Goal: Task Accomplishment & Management: Use online tool/utility

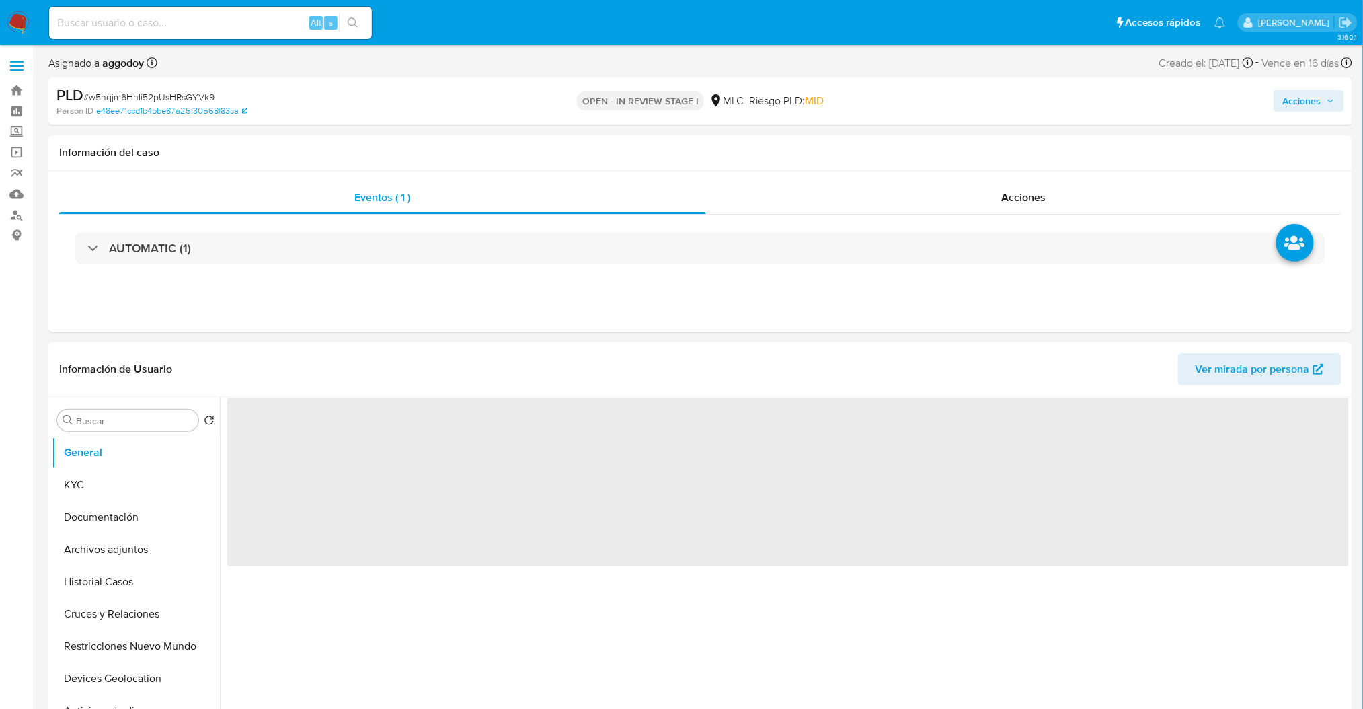
select select "10"
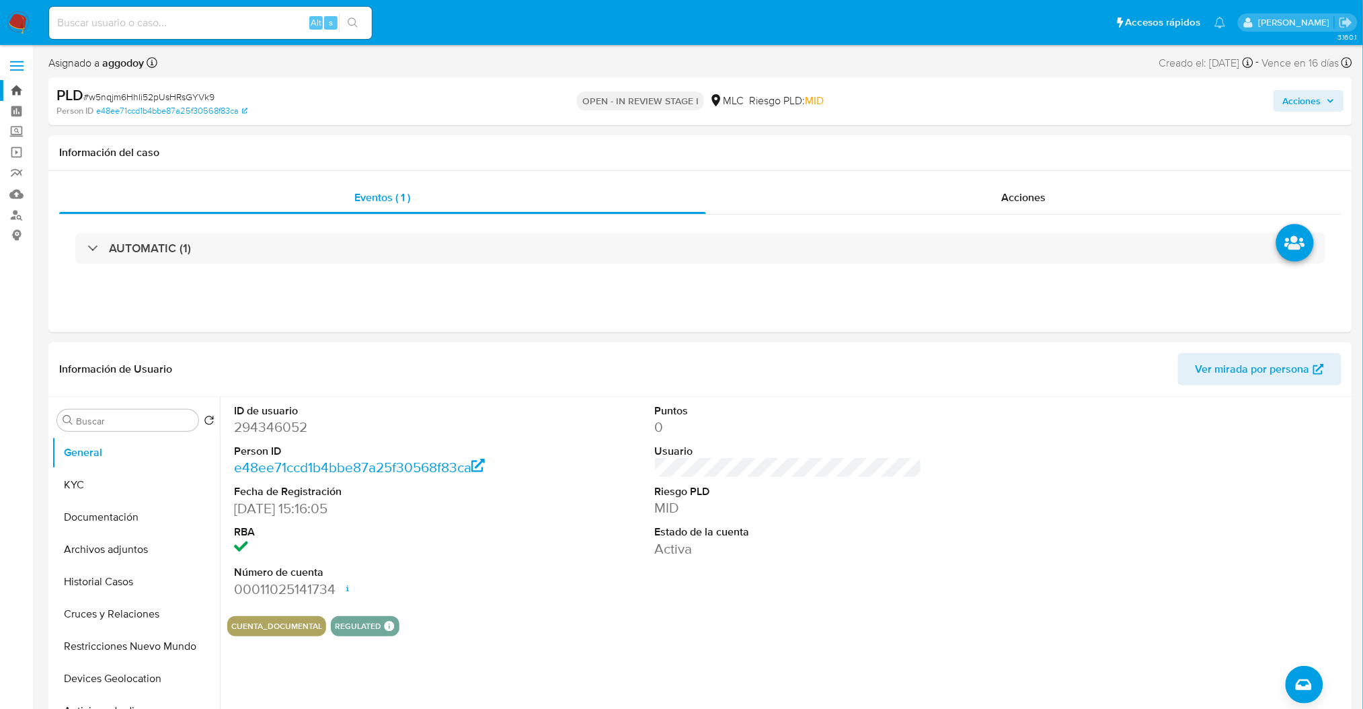
click at [23, 92] on link "Bandeja" at bounding box center [80, 90] width 160 height 21
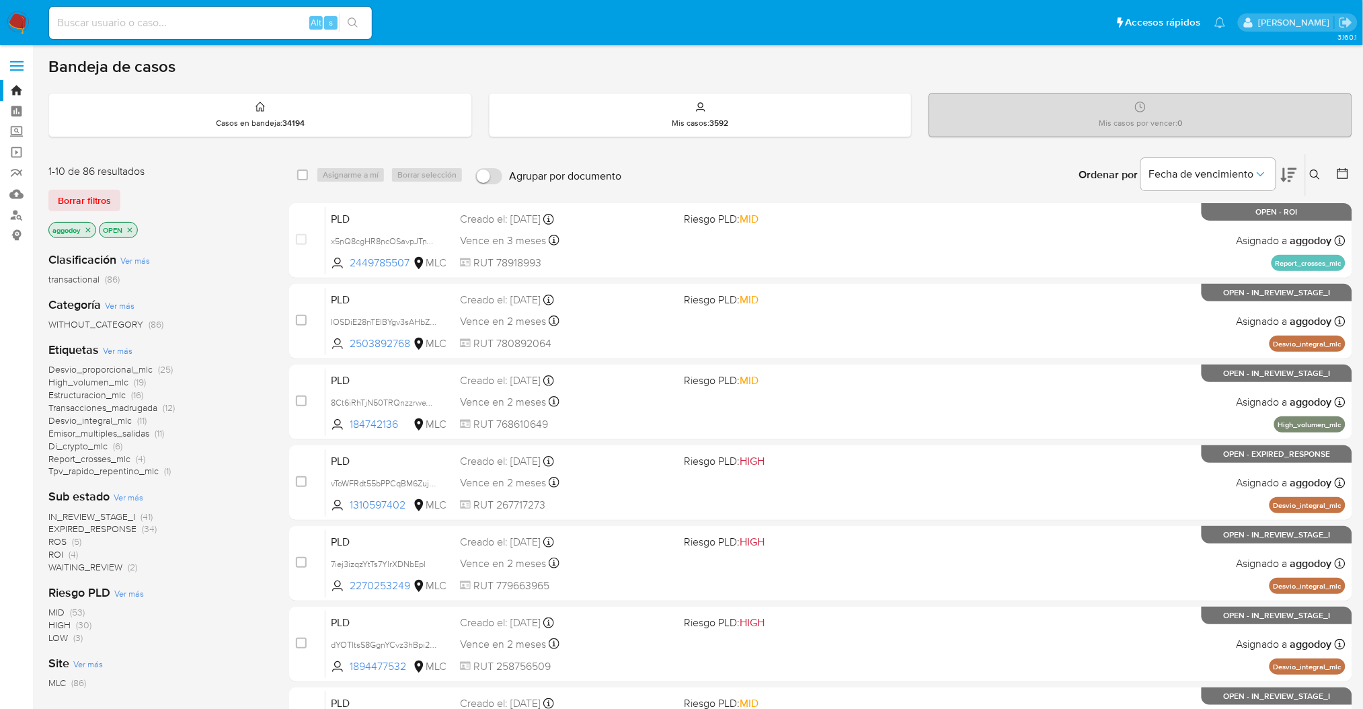
click at [74, 556] on span "(4)" at bounding box center [73, 554] width 9 height 13
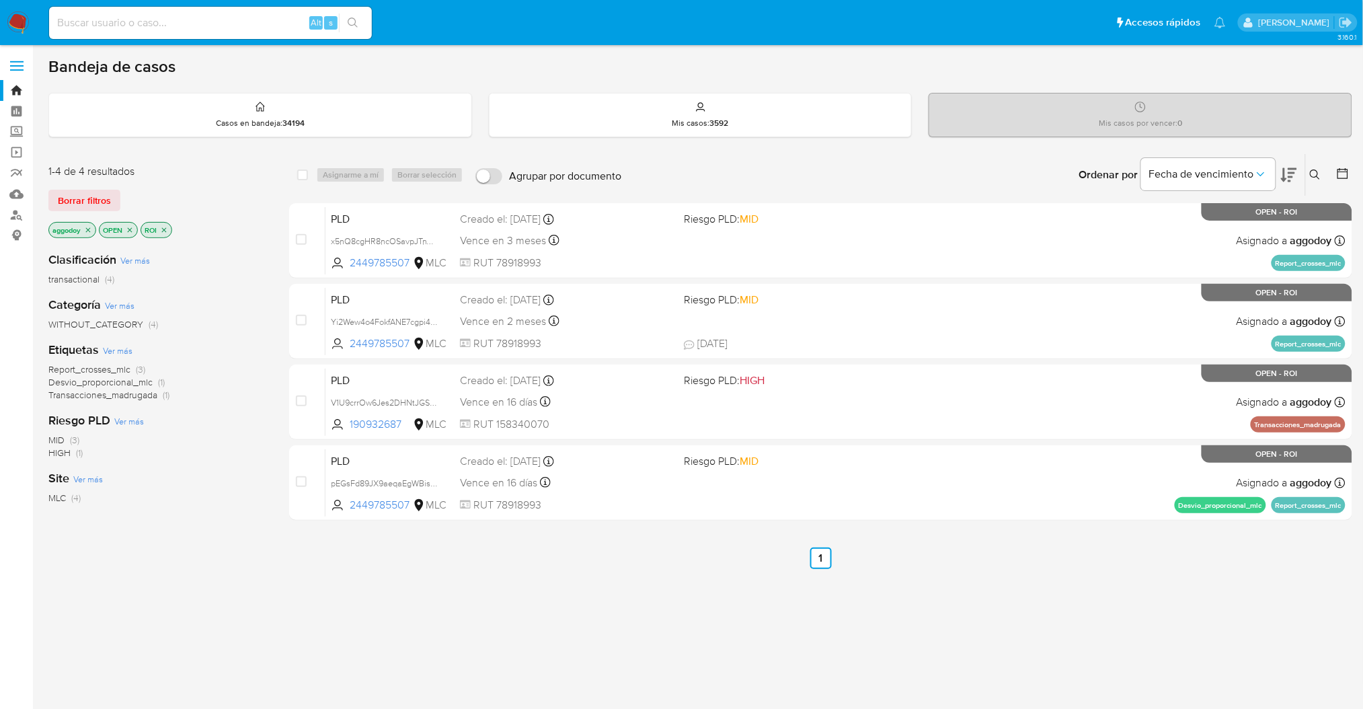
click at [164, 231] on icon "close-filter" at bounding box center [164, 229] width 5 height 5
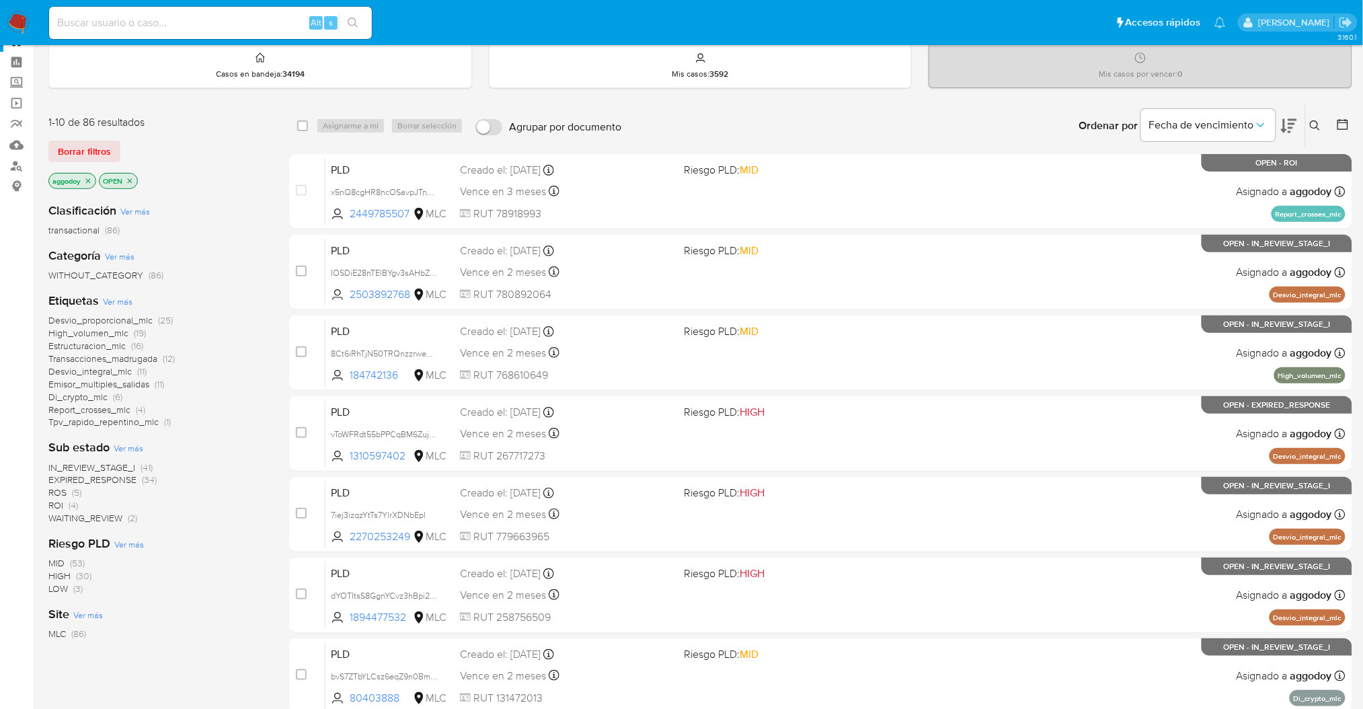
scroll to position [89, 0]
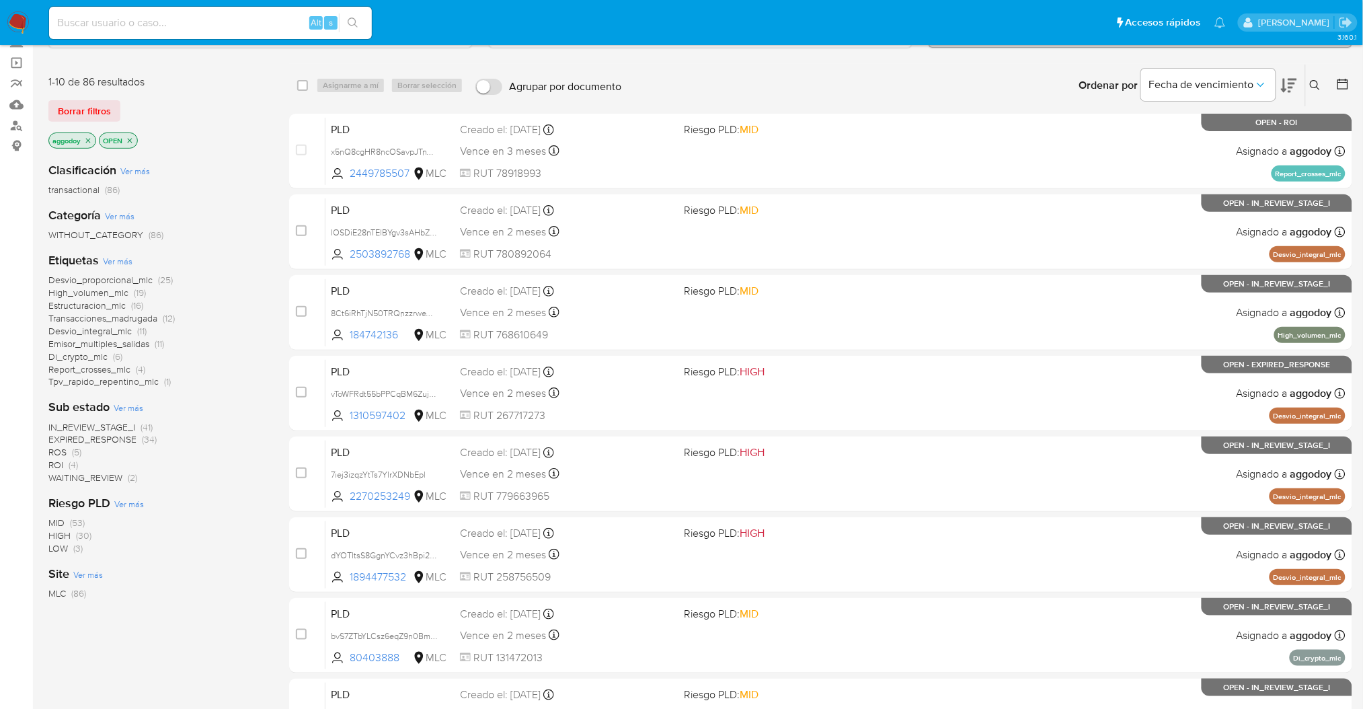
click at [74, 467] on span "(4)" at bounding box center [73, 464] width 9 height 13
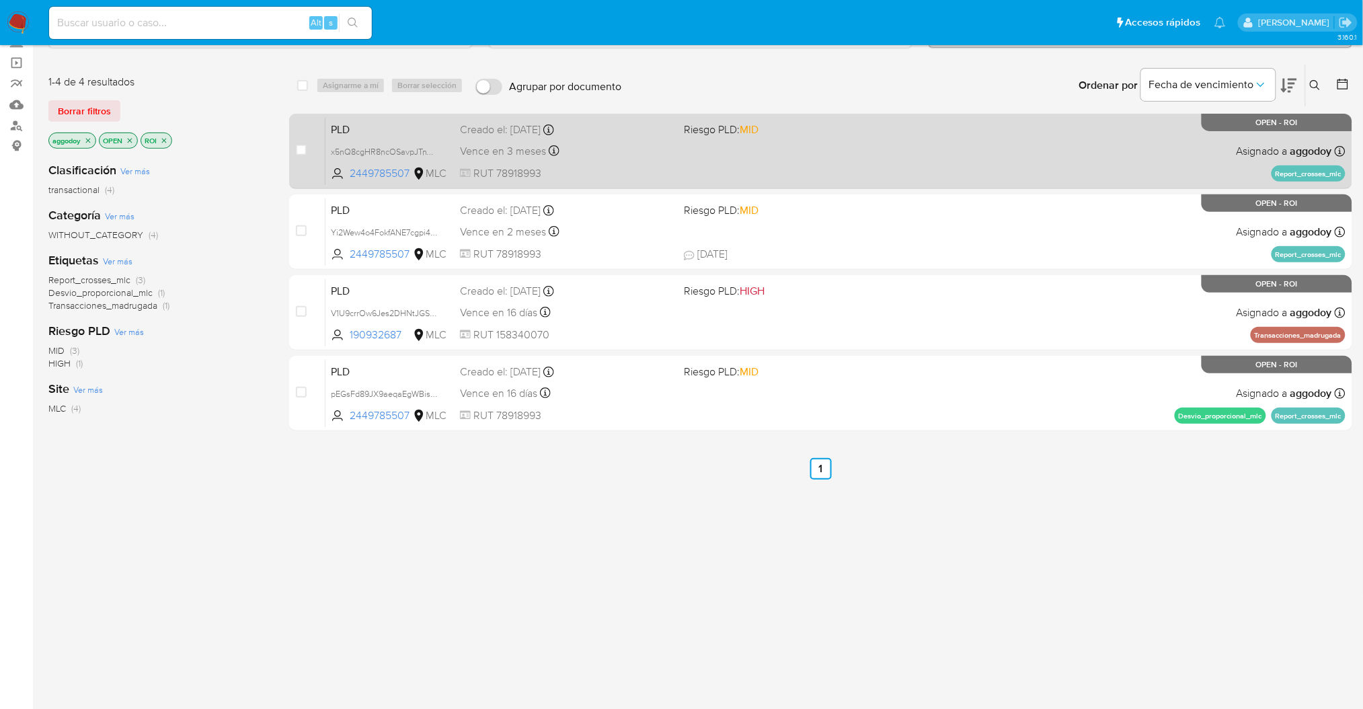
click at [747, 125] on span "MID" at bounding box center [749, 129] width 19 height 15
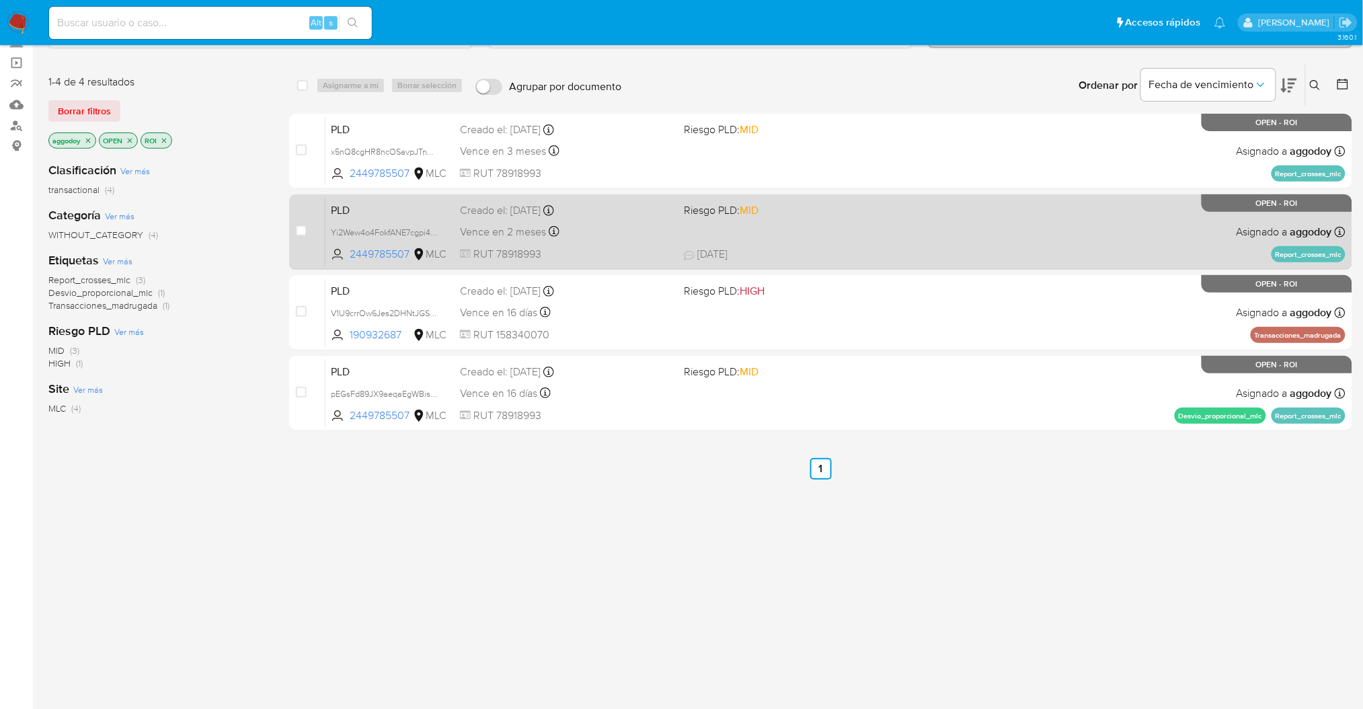
click at [998, 250] on span "23/08/2025 23/08/2025 21:36" at bounding box center [902, 254] width 437 height 15
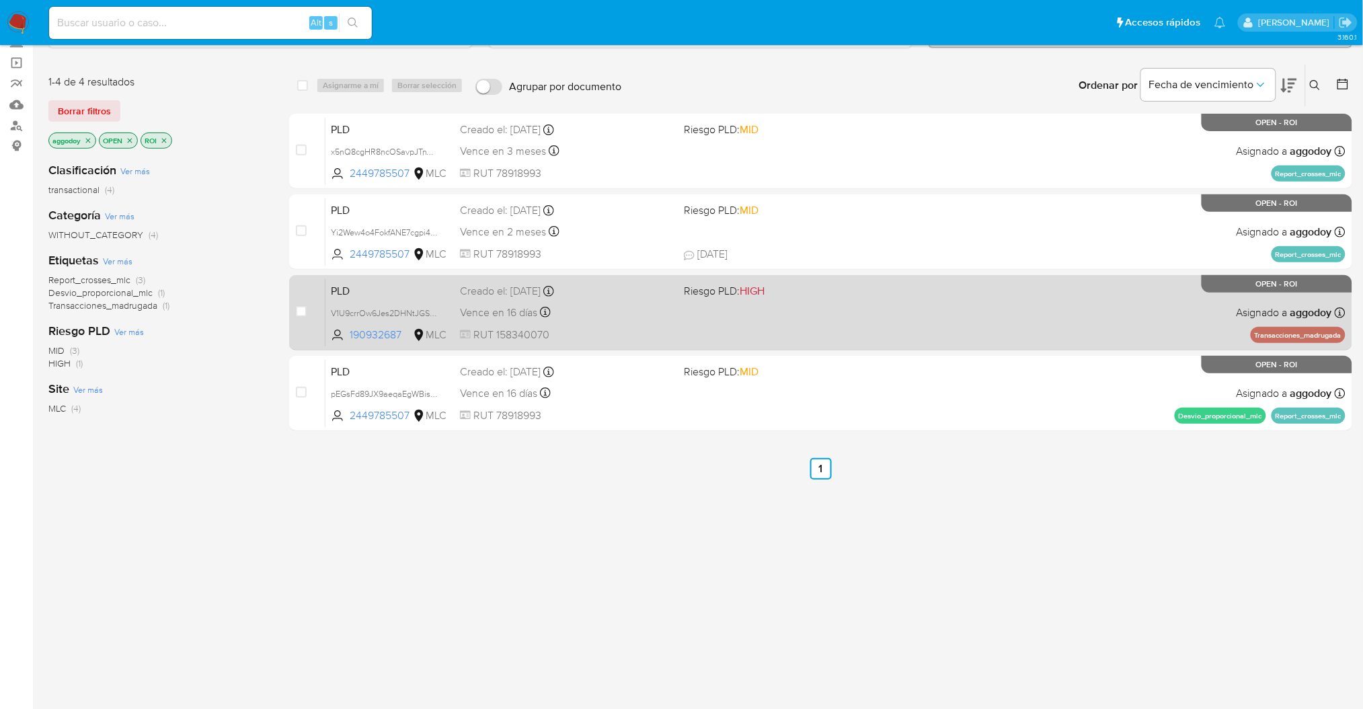
click at [730, 281] on span "Riesgo PLD: HIGH" at bounding box center [790, 289] width 213 height 17
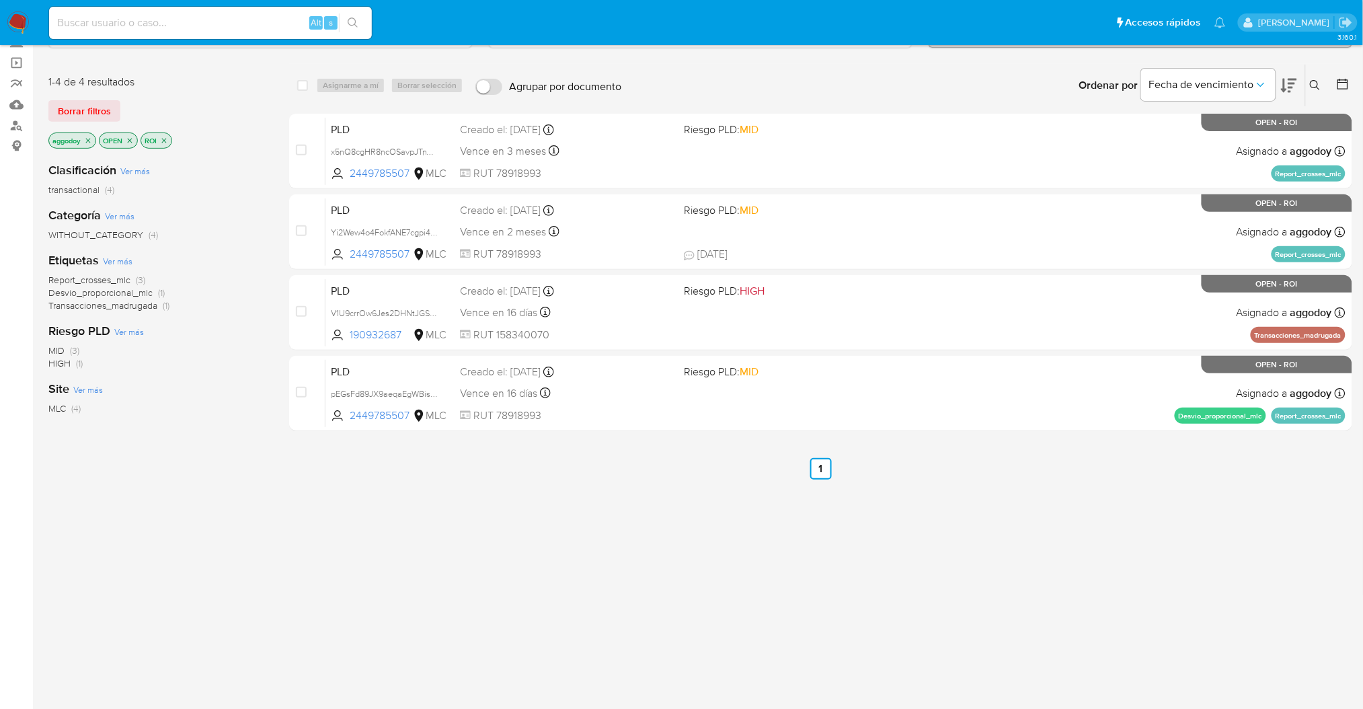
click at [815, 351] on div "case-item-checkbox No es posible asignar el caso PLD x5nQ8cgHR8ncOSavpJTnVbZJ 2…" at bounding box center [820, 272] width 1063 height 317
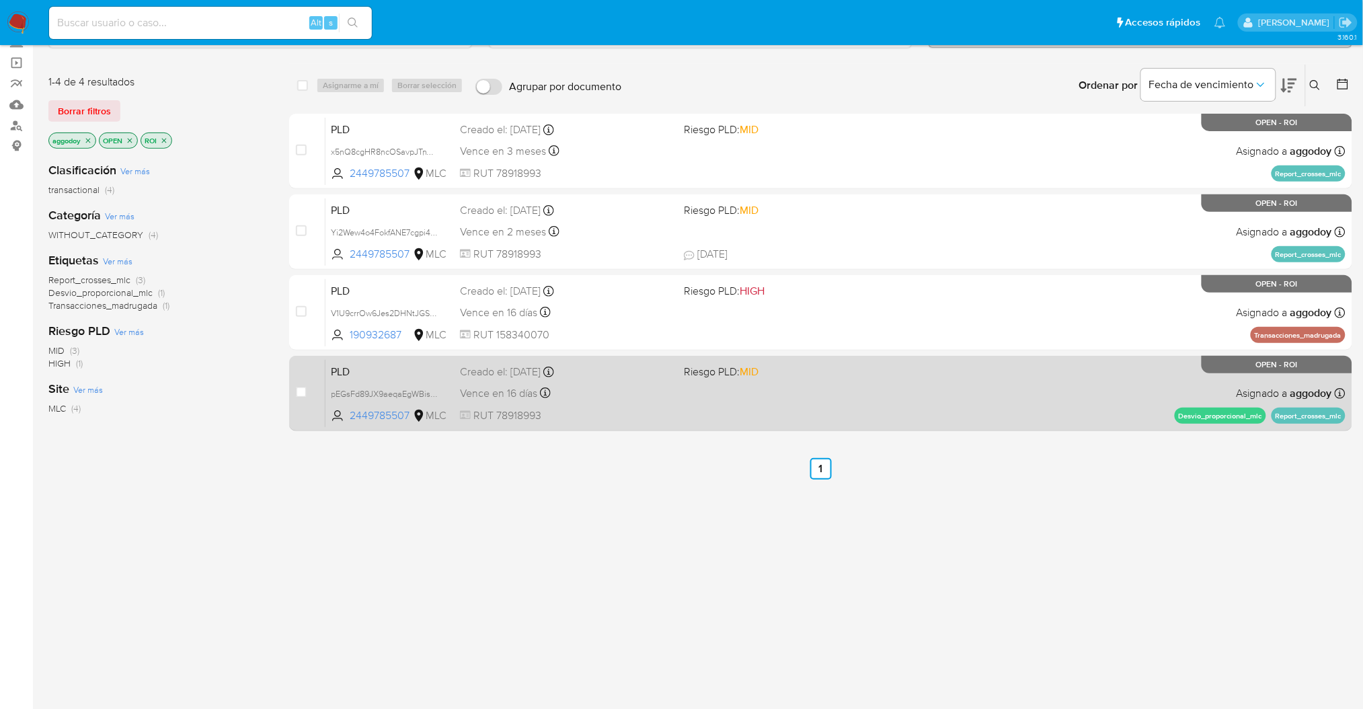
click at [825, 386] on div "PLD pEGsFd89JX9aeqaEgWBishZm 2449785507 MLC Riesgo PLD: MID Creado el: 12/07/20…" at bounding box center [836, 393] width 1020 height 68
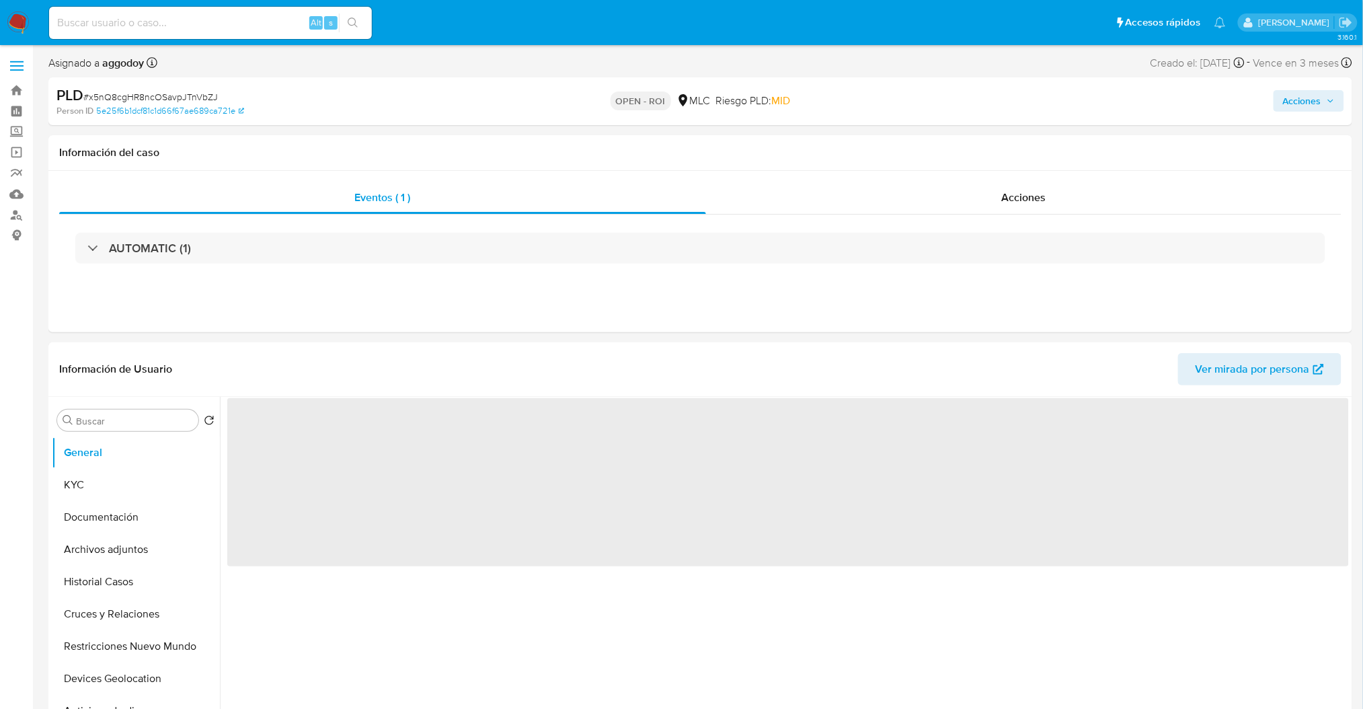
select select "10"
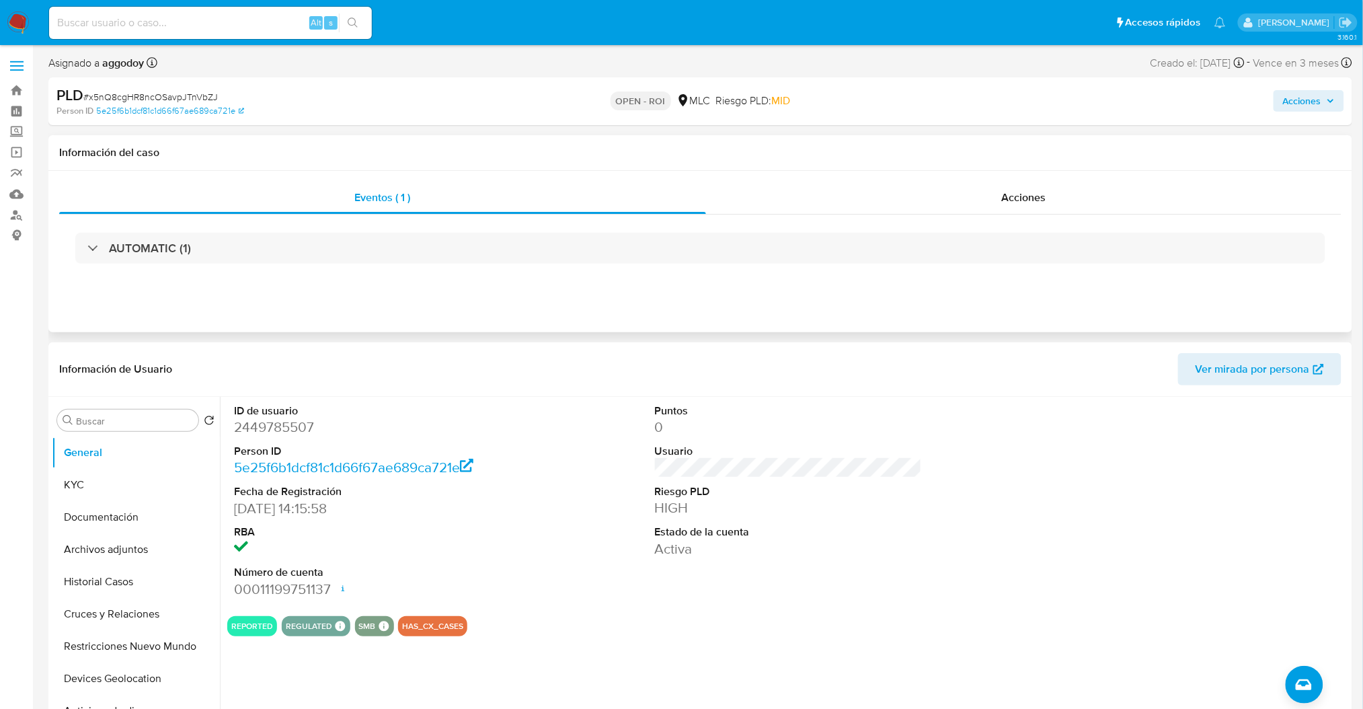
click at [1029, 175] on div "Eventos ( 1 ) Acciones AUTOMATIC (1)" at bounding box center [700, 251] width 1304 height 161
click at [1028, 194] on span "Acciones" at bounding box center [1024, 197] width 44 height 15
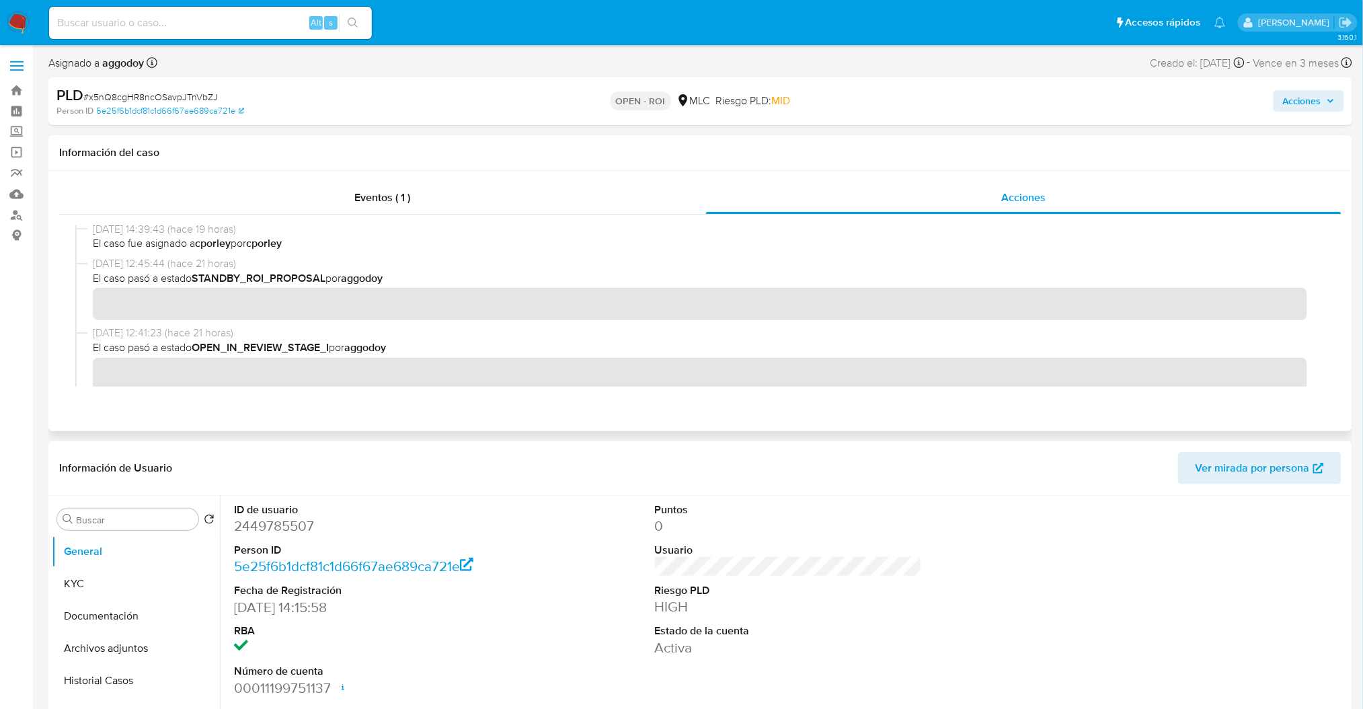
scroll to position [269, 0]
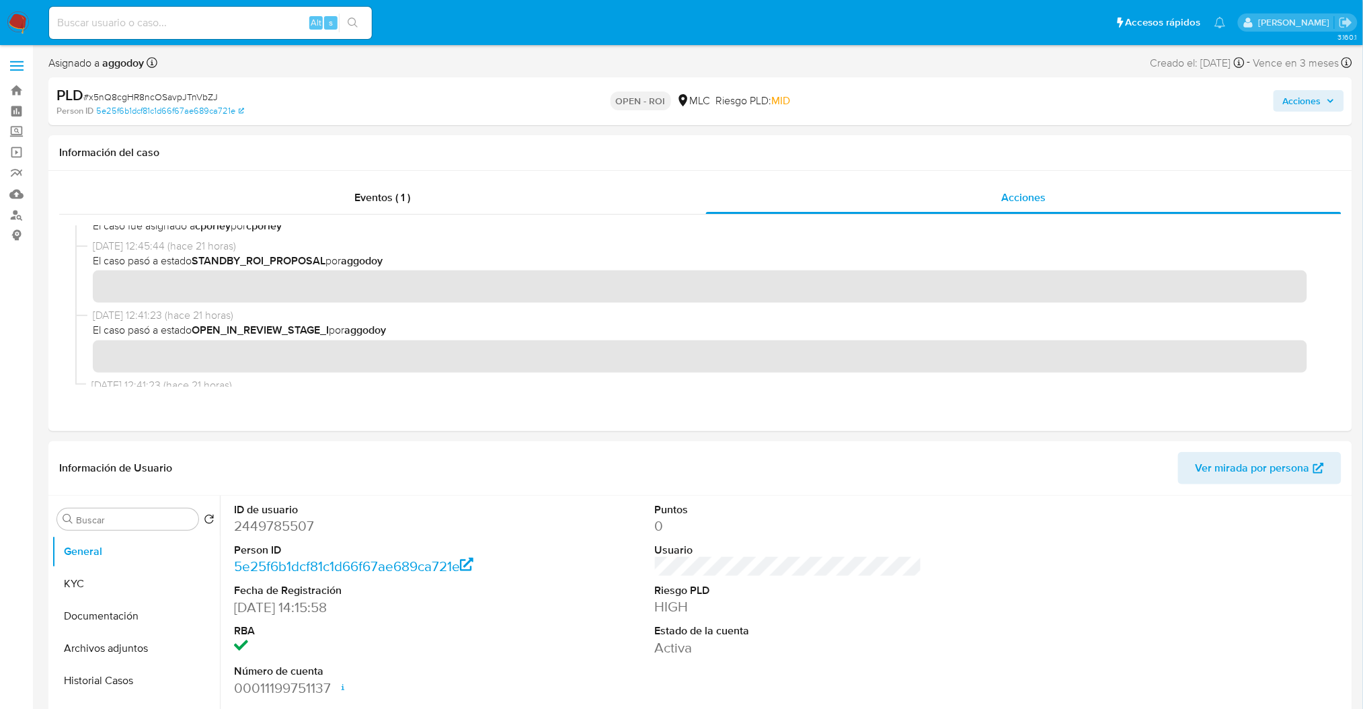
drag, startPoint x: 1320, startPoint y: 102, endPoint x: 1312, endPoint y: 107, distance: 9.7
click at [1317, 104] on span "Acciones" at bounding box center [1302, 101] width 38 height 22
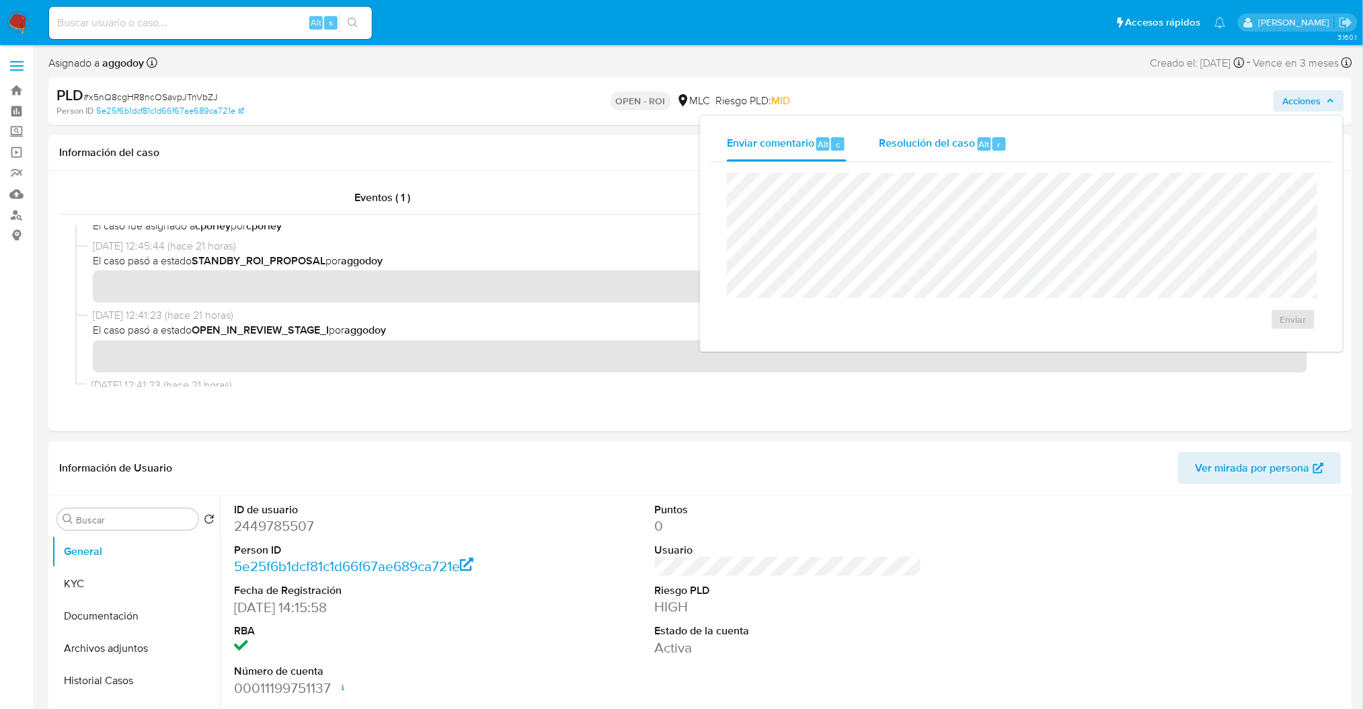
click at [963, 132] on div "Resolución del caso Alt r" at bounding box center [943, 143] width 128 height 35
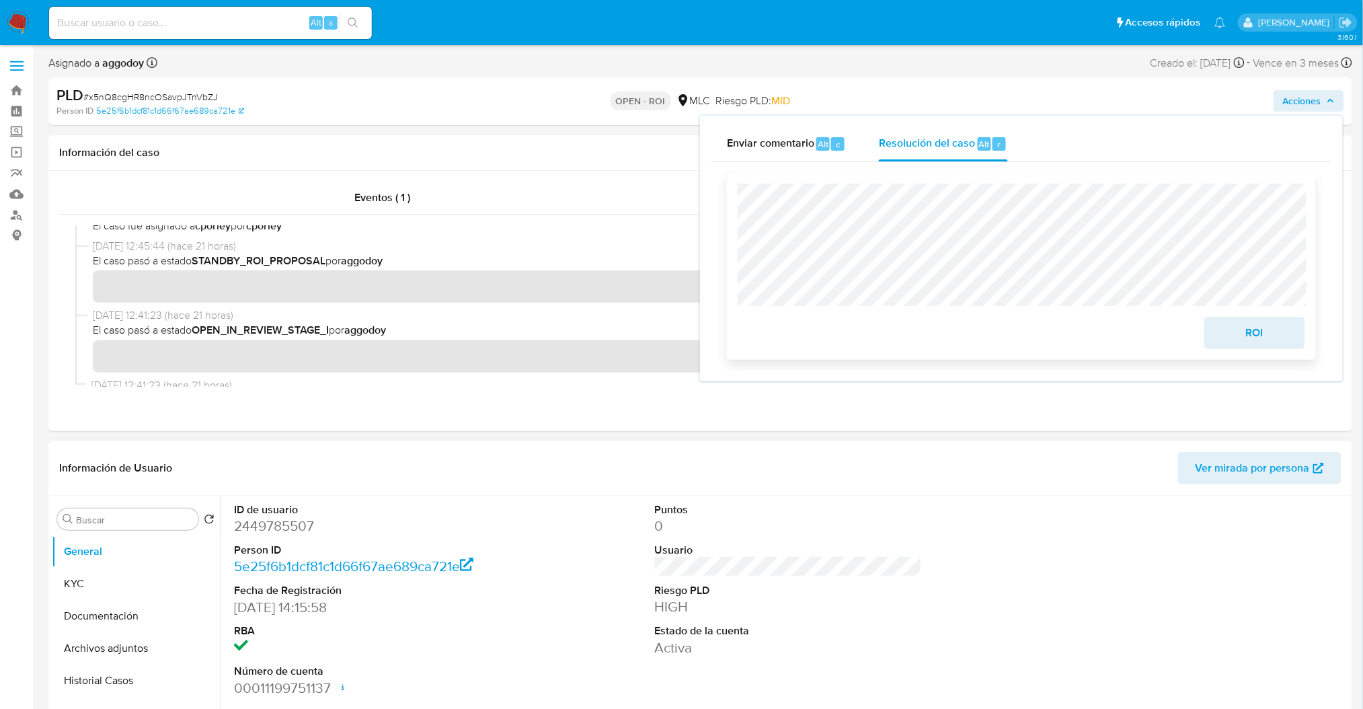
click at [1278, 336] on span "ROI" at bounding box center [1255, 333] width 66 height 30
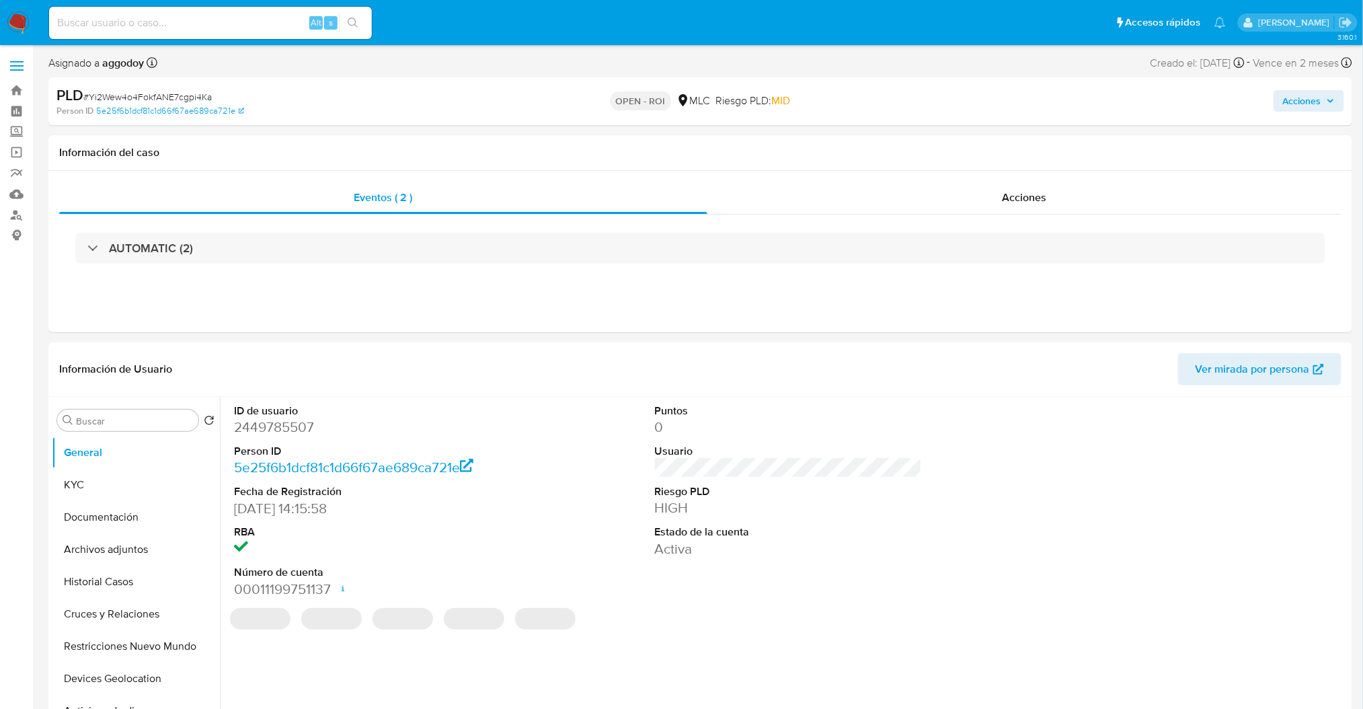
select select "10"
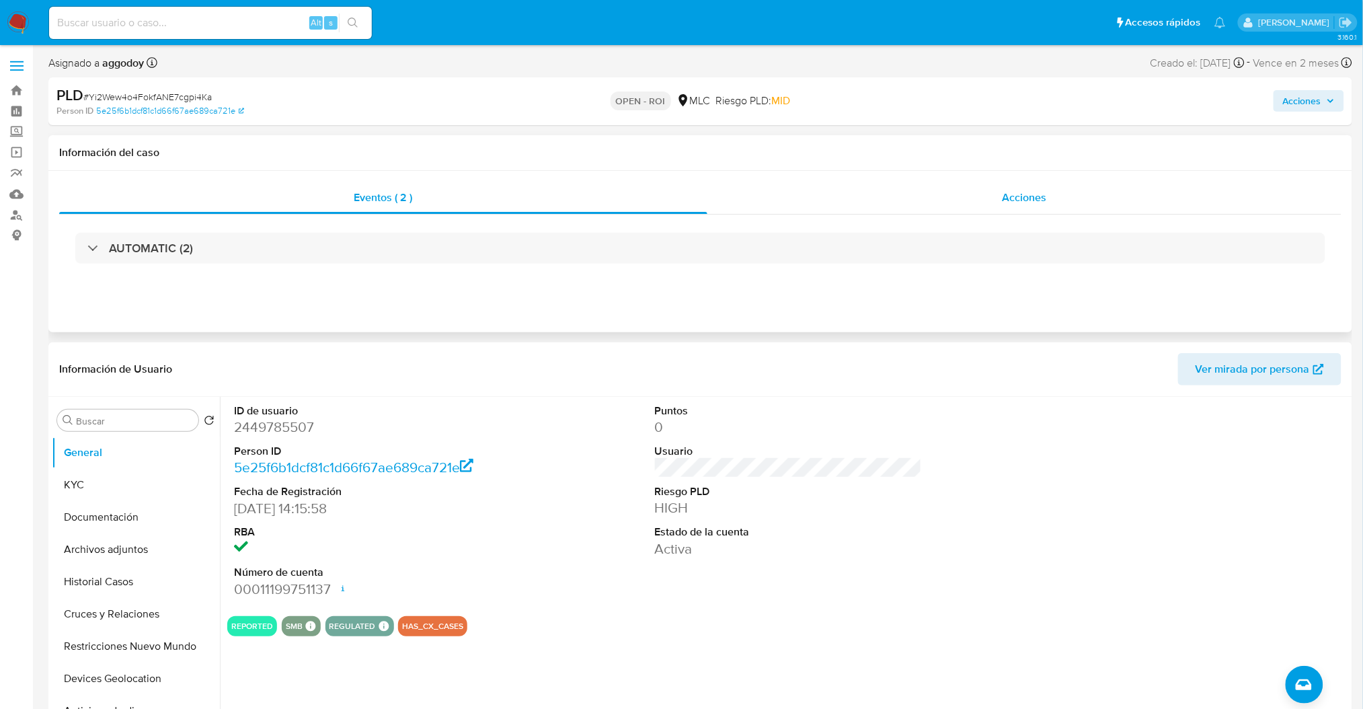
click at [1020, 198] on span "Acciones" at bounding box center [1025, 197] width 44 height 15
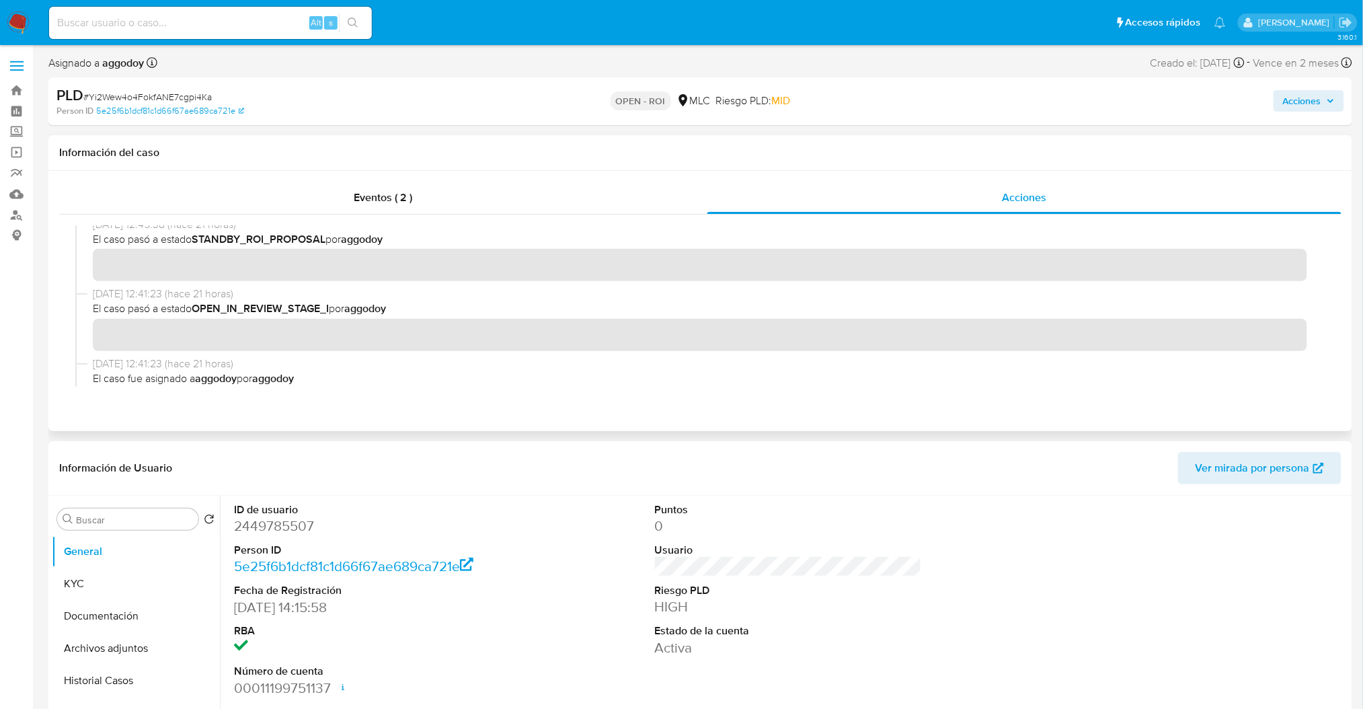
scroll to position [261, 0]
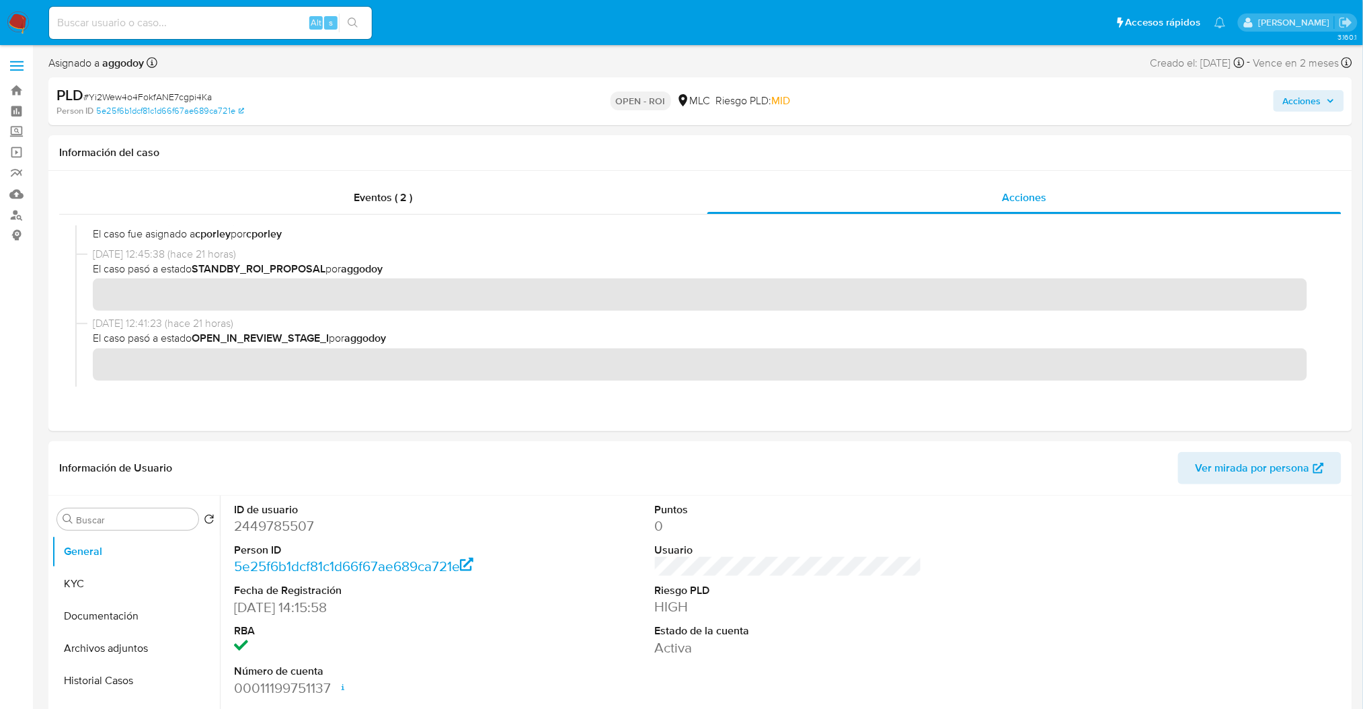
click at [1308, 106] on span "Acciones" at bounding box center [1302, 101] width 38 height 22
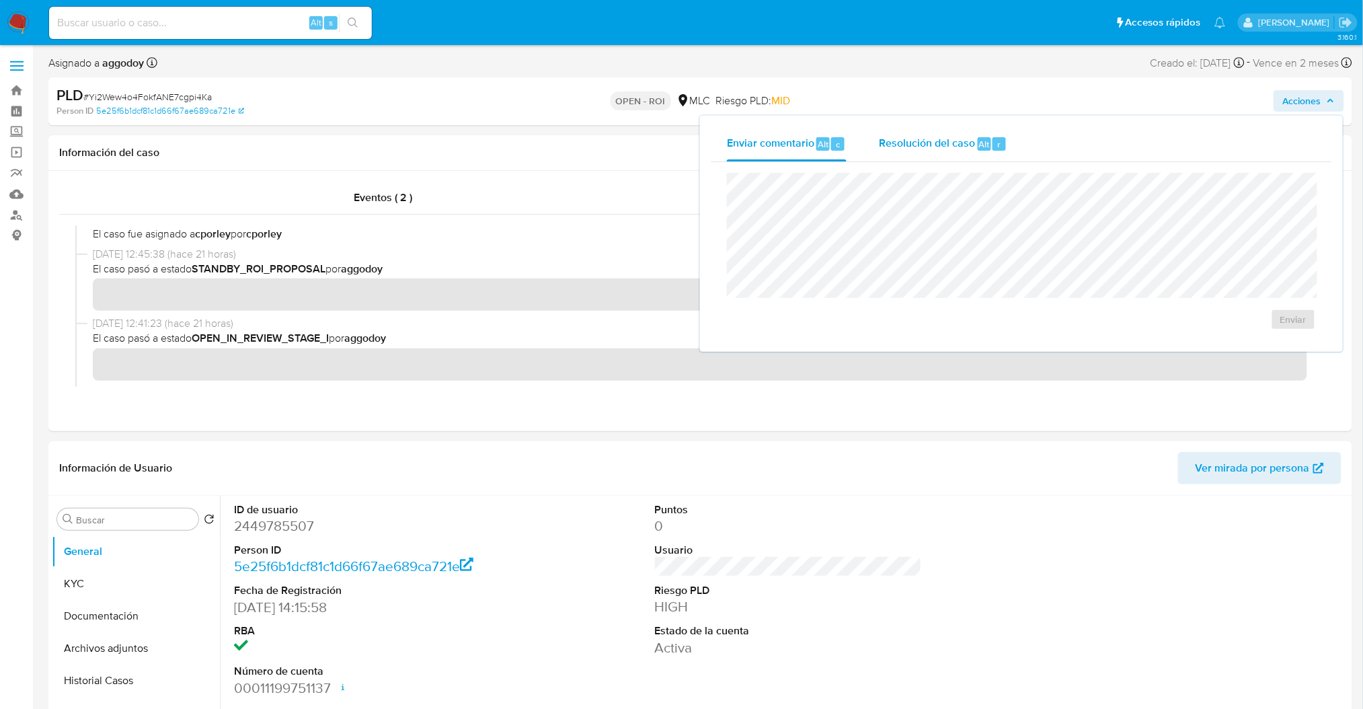
click at [961, 138] on span "Resolución del caso" at bounding box center [927, 143] width 96 height 15
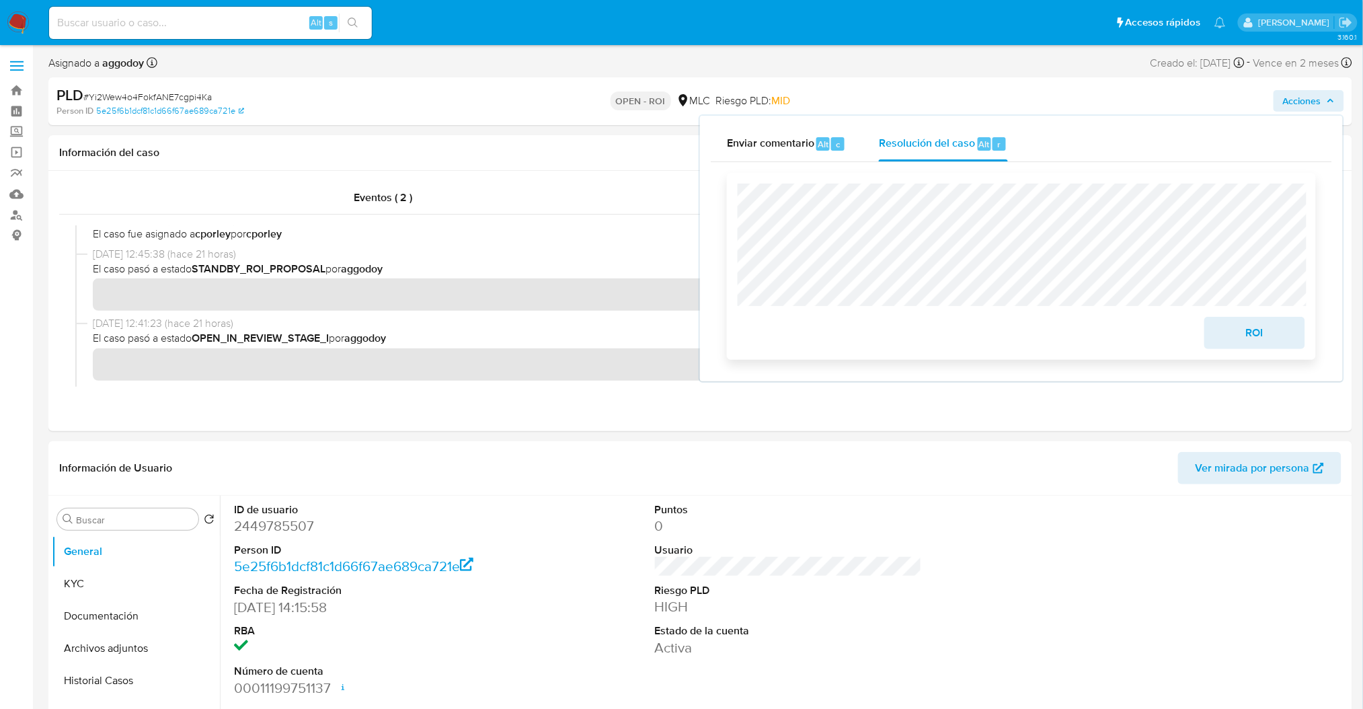
click at [1287, 331] on span "ROI" at bounding box center [1255, 333] width 66 height 30
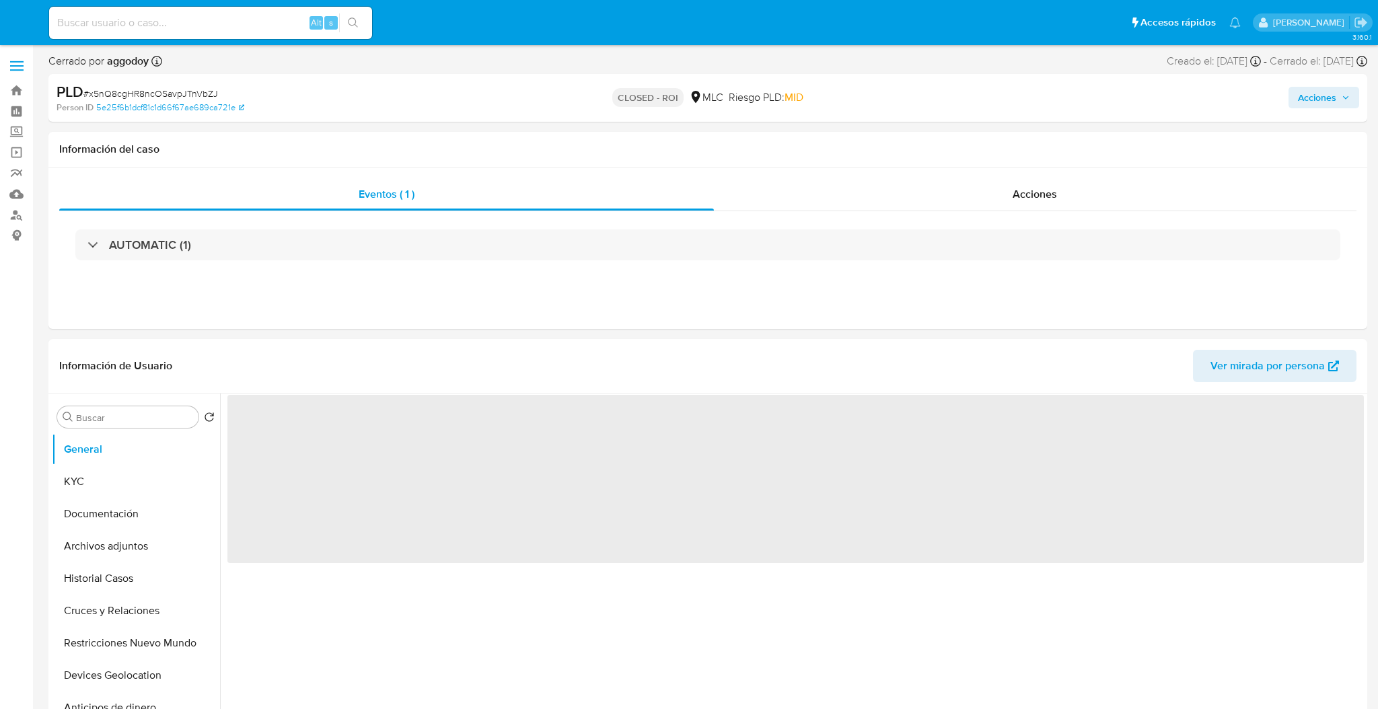
select select "10"
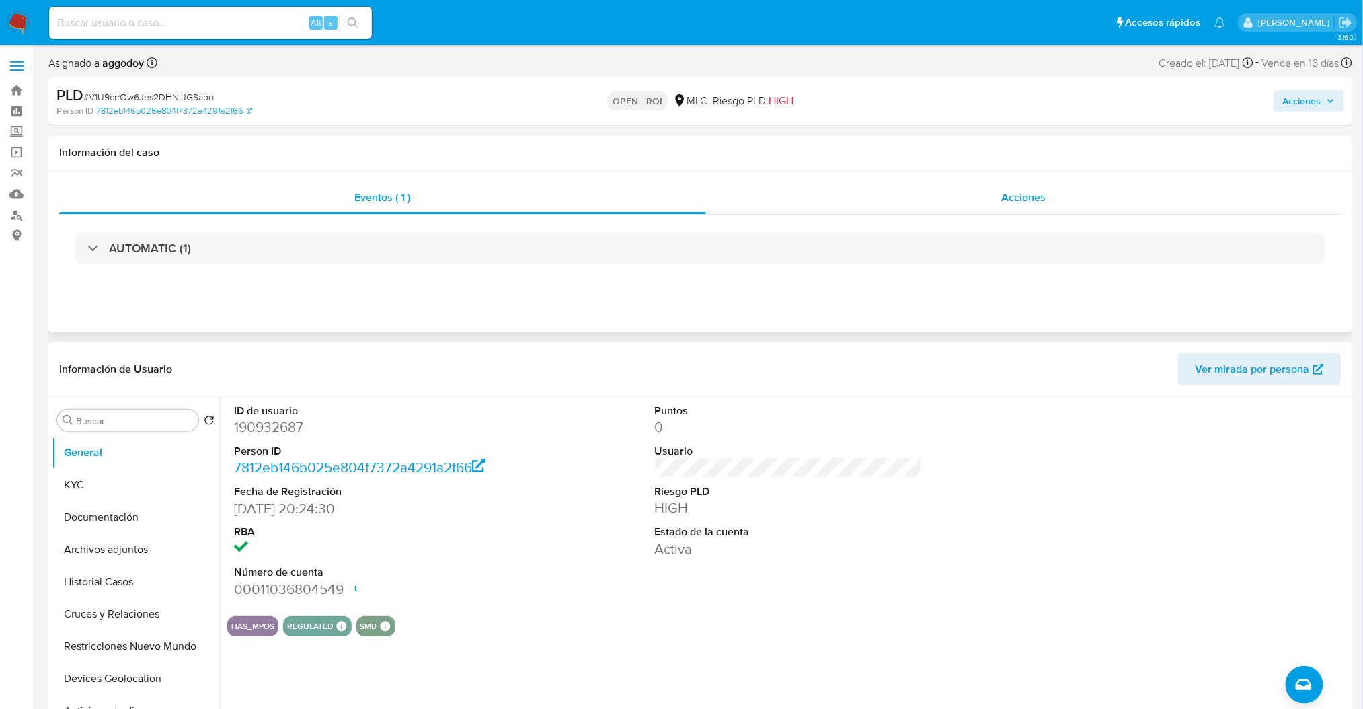
click at [1077, 198] on div "Acciones" at bounding box center [1024, 198] width 636 height 32
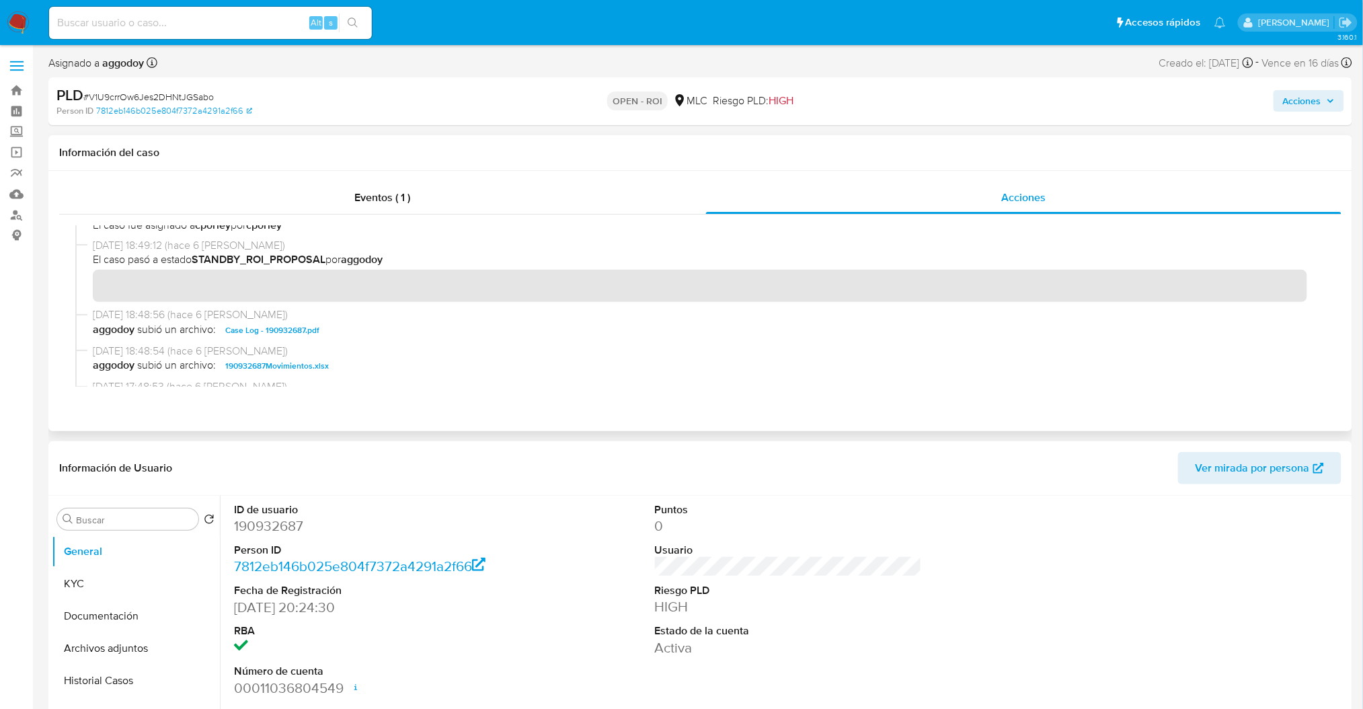
scroll to position [269, 0]
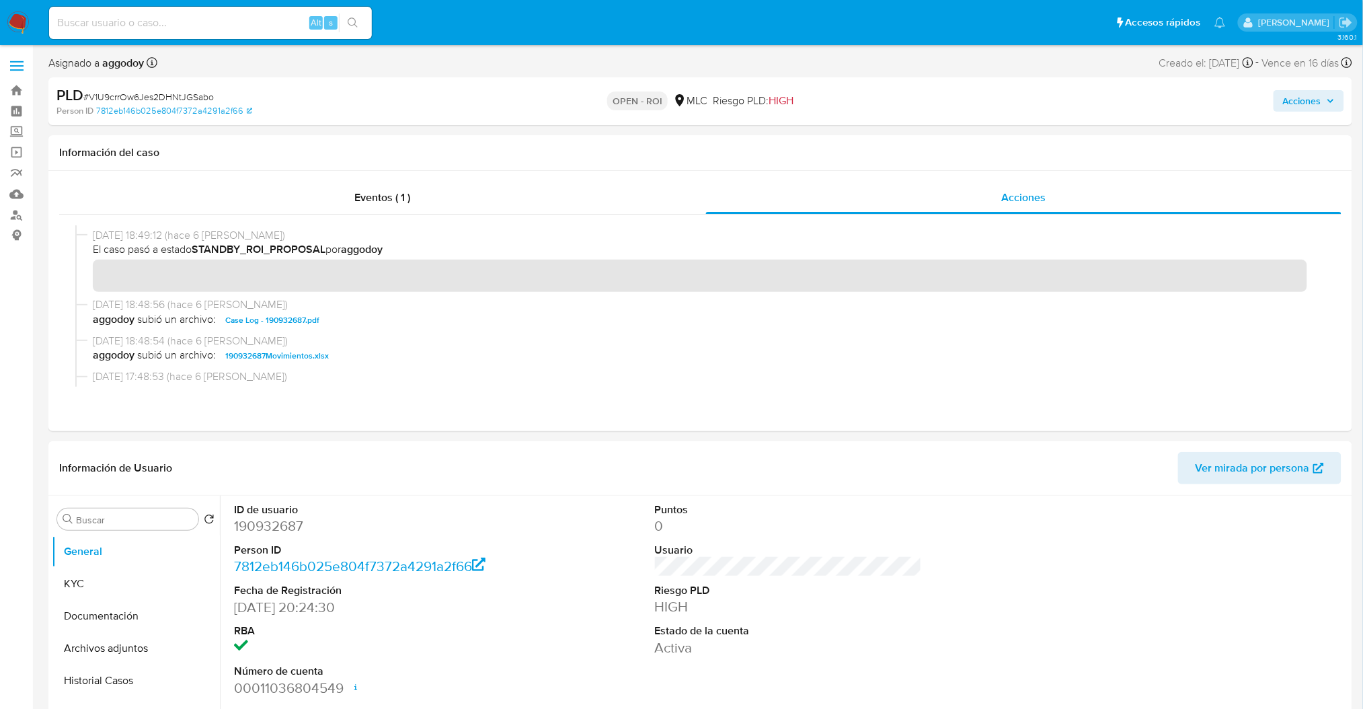
click at [1289, 103] on span "Acciones" at bounding box center [1302, 101] width 38 height 22
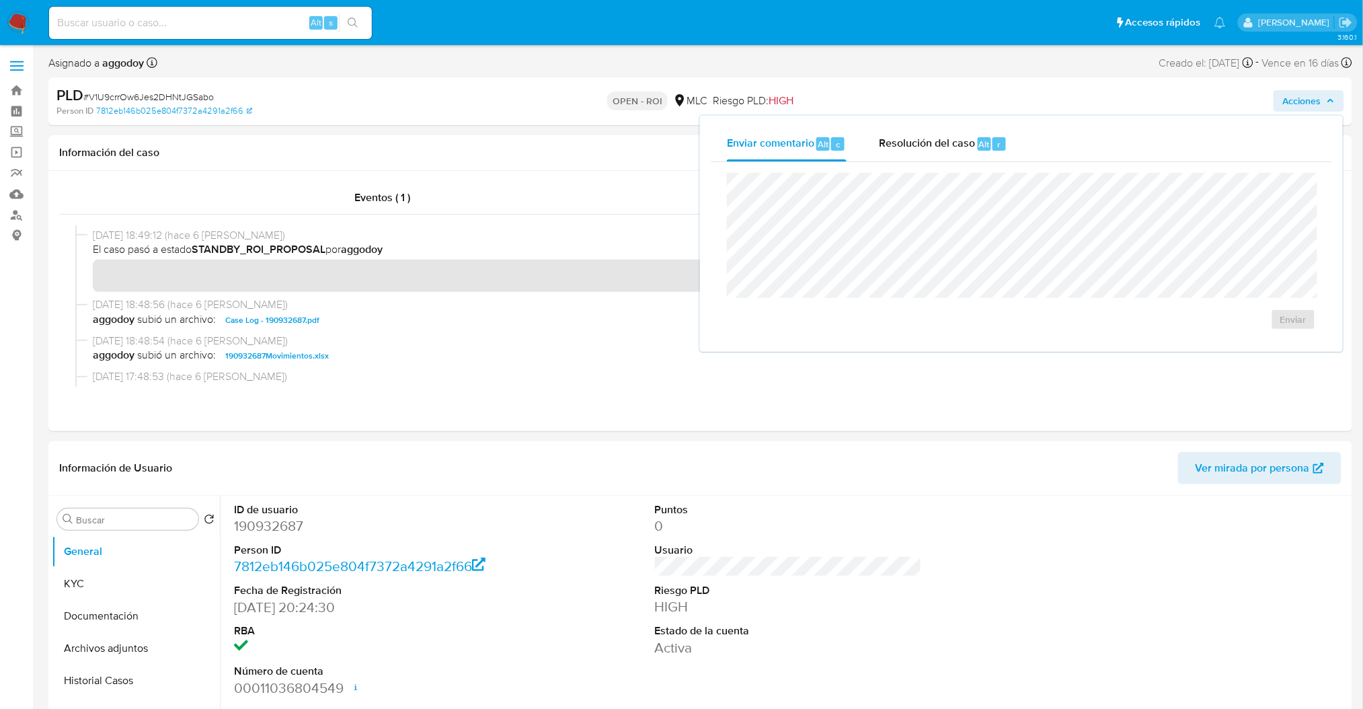
click at [884, 146] on span "Resolución del caso" at bounding box center [927, 143] width 96 height 15
drag, startPoint x: 1322, startPoint y: 341, endPoint x: 1273, endPoint y: 329, distance: 50.6
click at [1324, 341] on div "Cierre de caso ROI" at bounding box center [1022, 266] width 622 height 209
click at [1273, 329] on span "ROI" at bounding box center [1255, 333] width 66 height 30
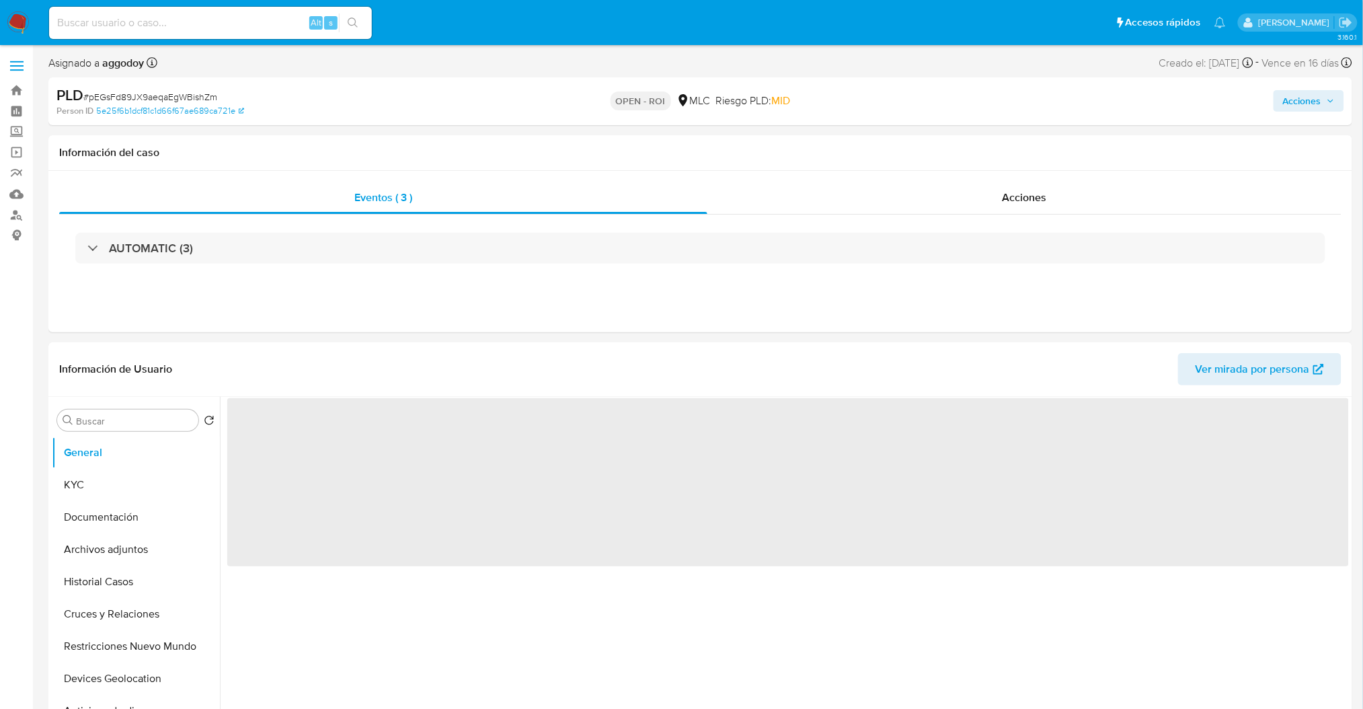
select select "10"
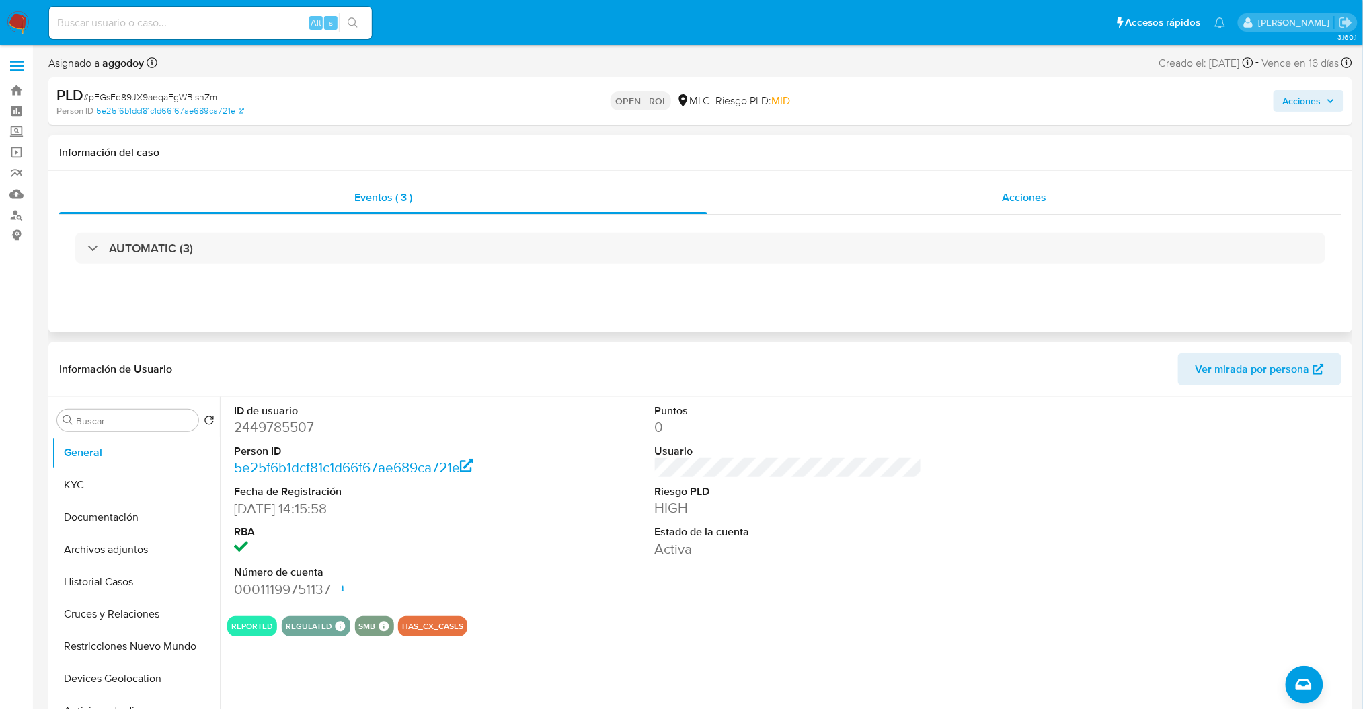
click at [1024, 200] on span "Acciones" at bounding box center [1024, 197] width 44 height 15
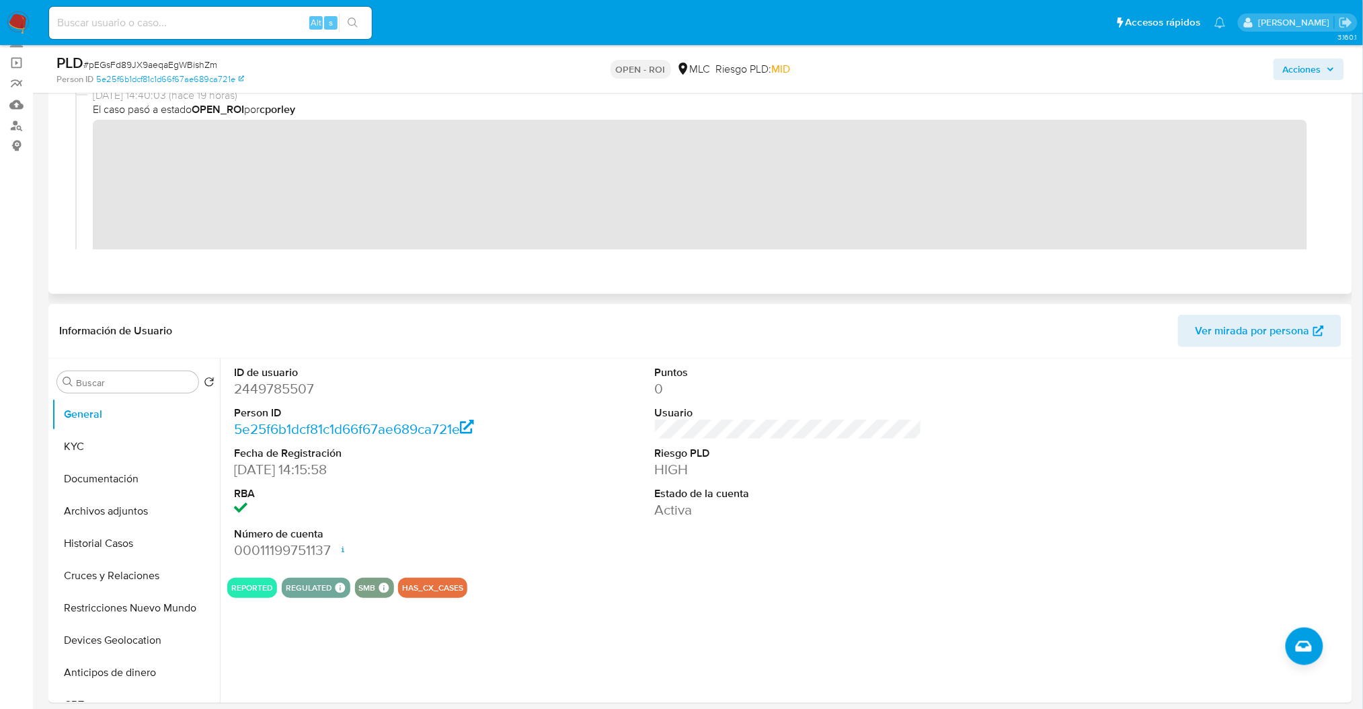
scroll to position [269, 0]
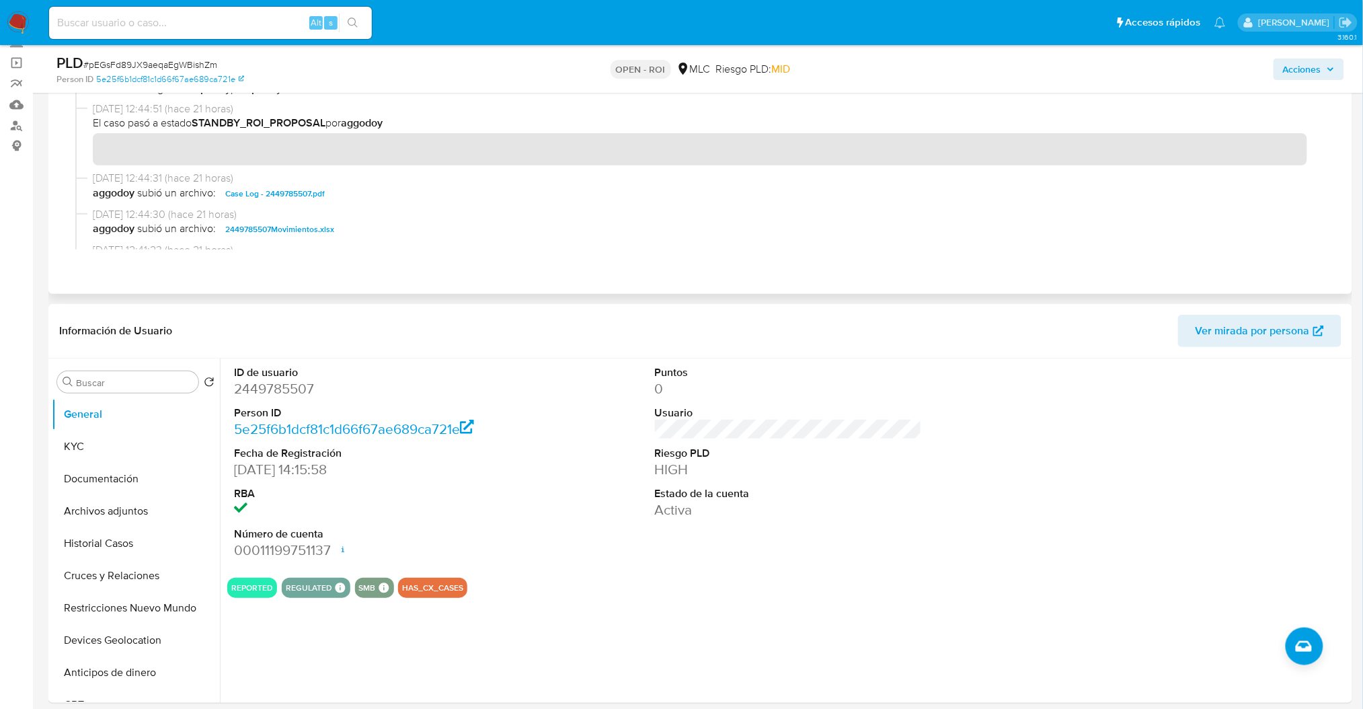
click at [347, 171] on span "23/09/2025 12:44:31 (hace 21 horas)" at bounding box center [707, 178] width 1228 height 15
click at [1337, 79] on button "Acciones" at bounding box center [1309, 70] width 71 height 22
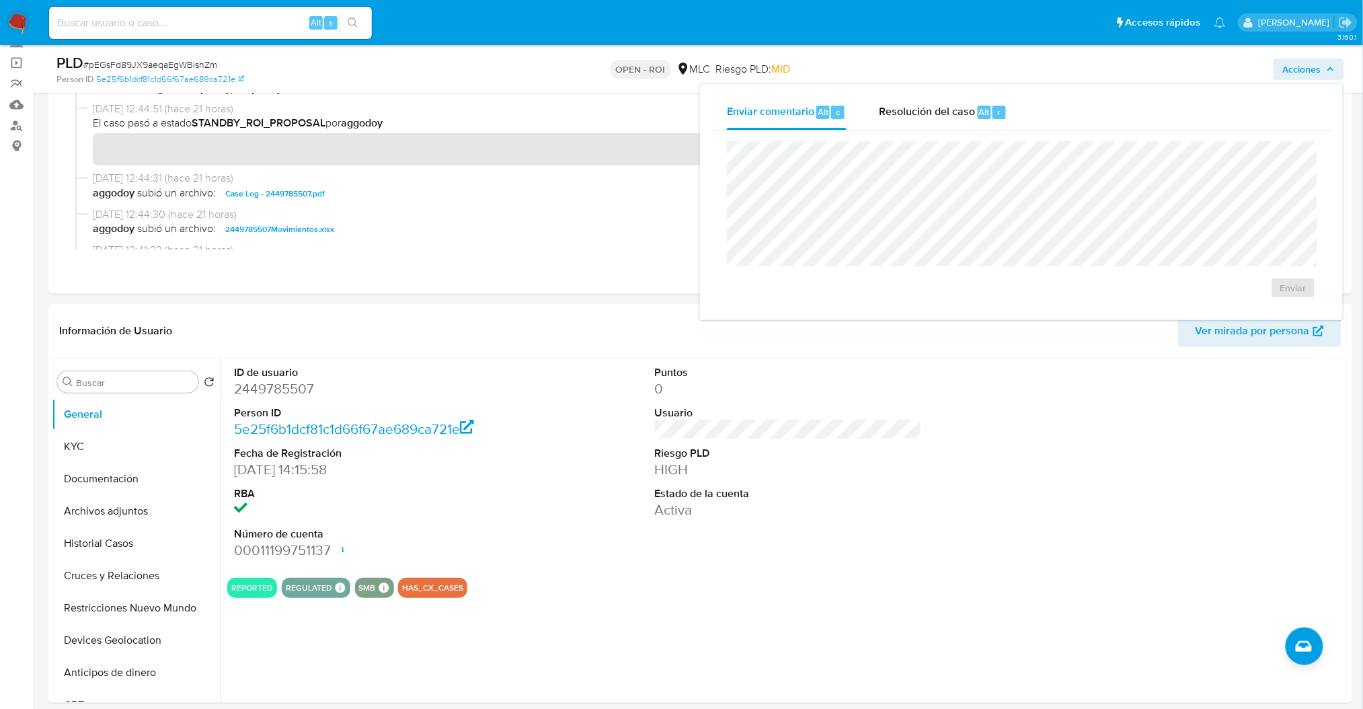
click at [1117, 101] on div "Enviar comentario Alt c Resolución del caso Alt r" at bounding box center [1022, 112] width 622 height 35
click at [980, 124] on div "Resolución del caso Alt r" at bounding box center [943, 112] width 128 height 35
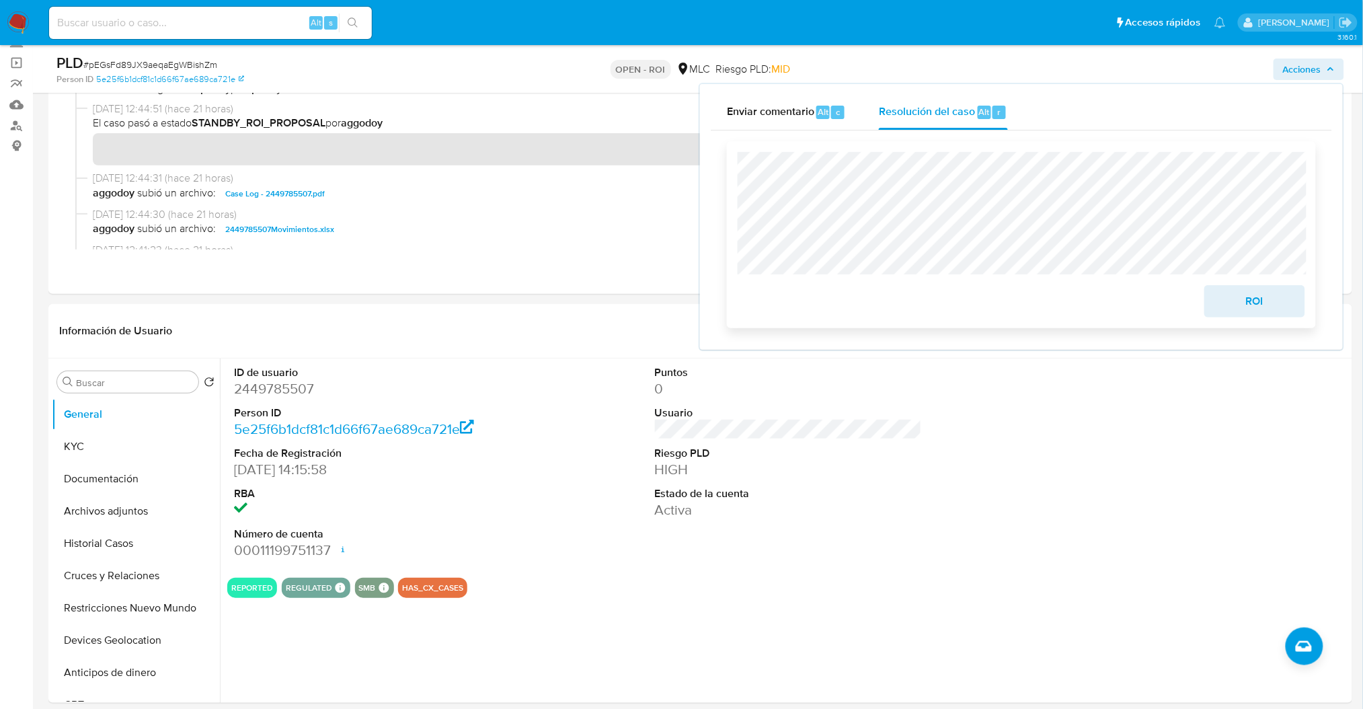
click at [1254, 312] on span "ROI" at bounding box center [1255, 302] width 66 height 30
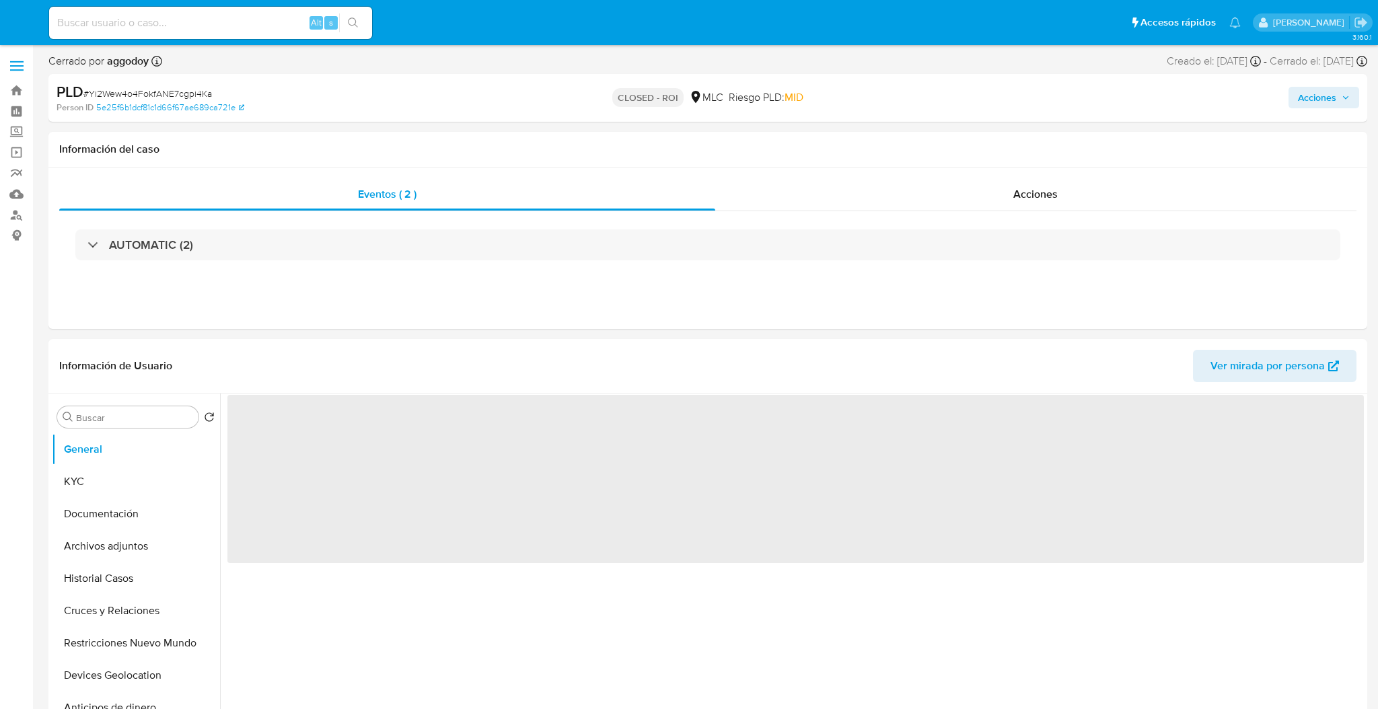
select select "10"
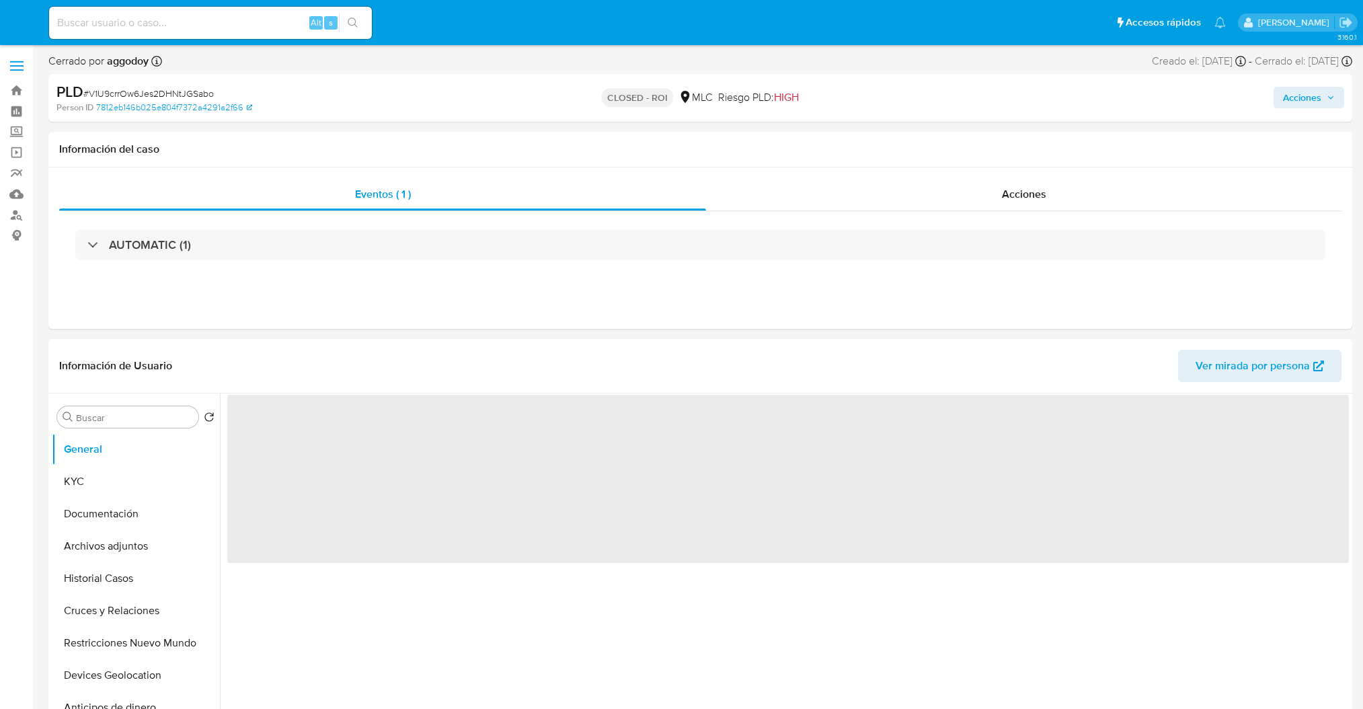
select select "10"
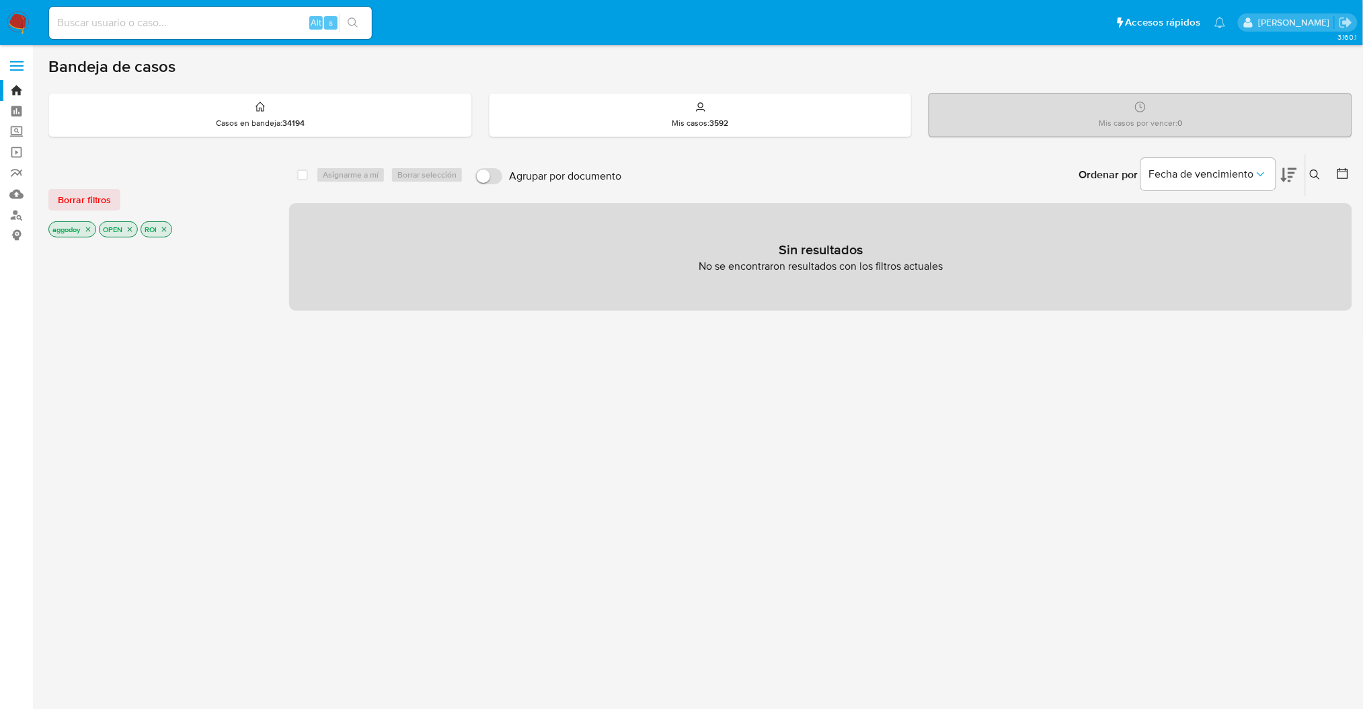
click at [161, 231] on icon "close-filter" at bounding box center [164, 229] width 8 height 8
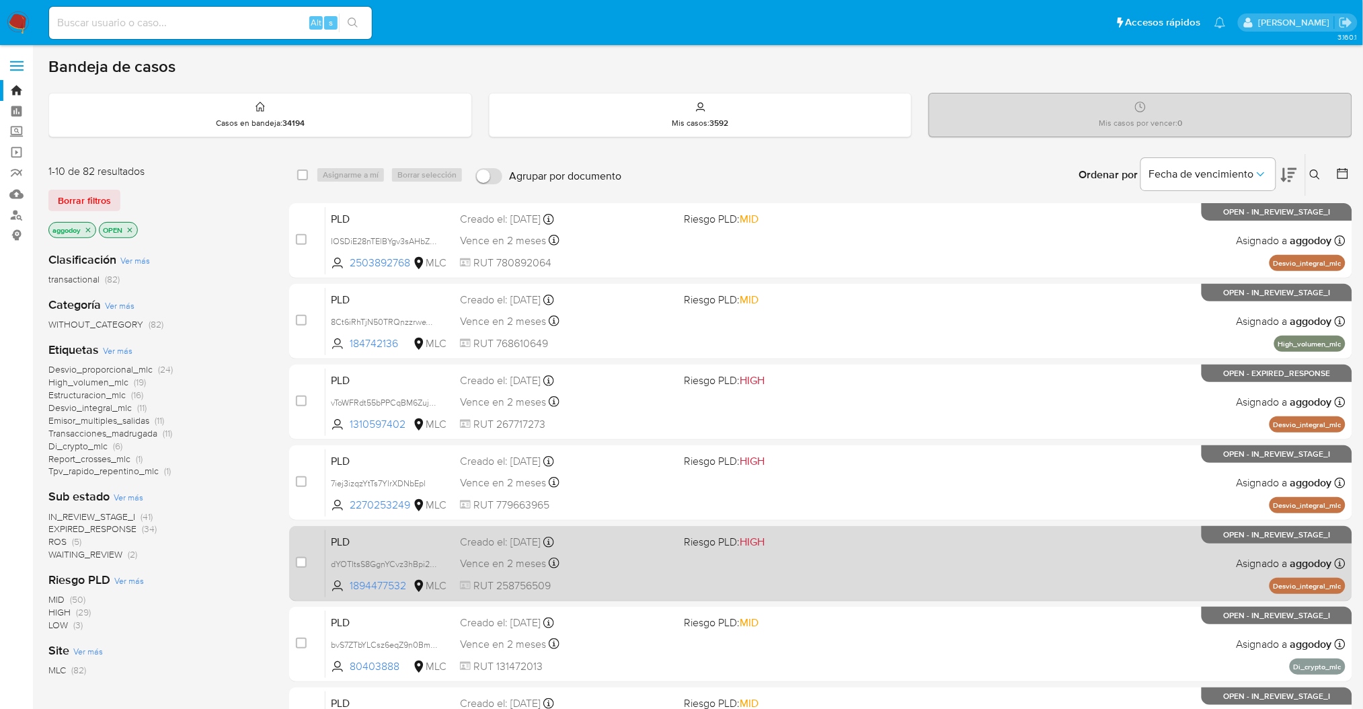
drag, startPoint x: 63, startPoint y: 538, endPoint x: 321, endPoint y: 574, distance: 260.1
click at [321, 574] on div "1-10 de 82 resultados Borrar filtros aggodoy OPEN Clasificación Ver más transac…" at bounding box center [700, 603] width 1304 height 900
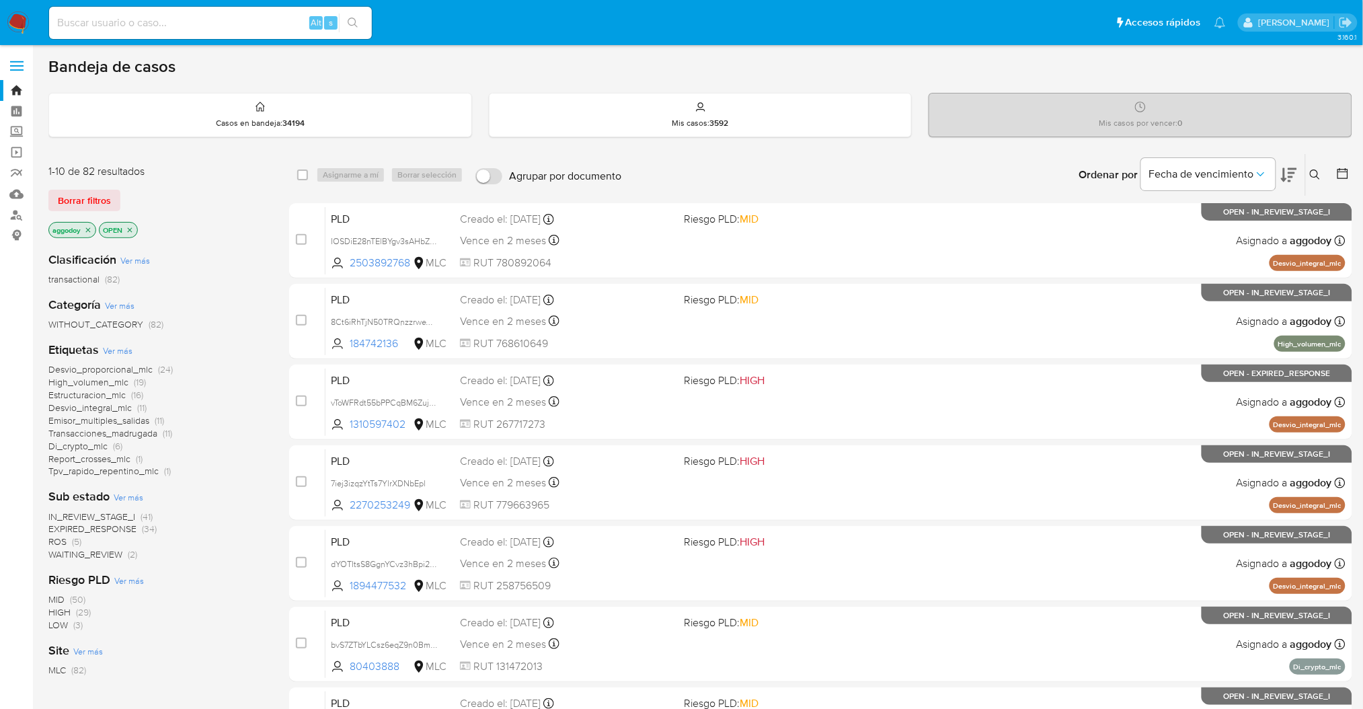
click at [79, 536] on span "(5)" at bounding box center [76, 541] width 9 height 13
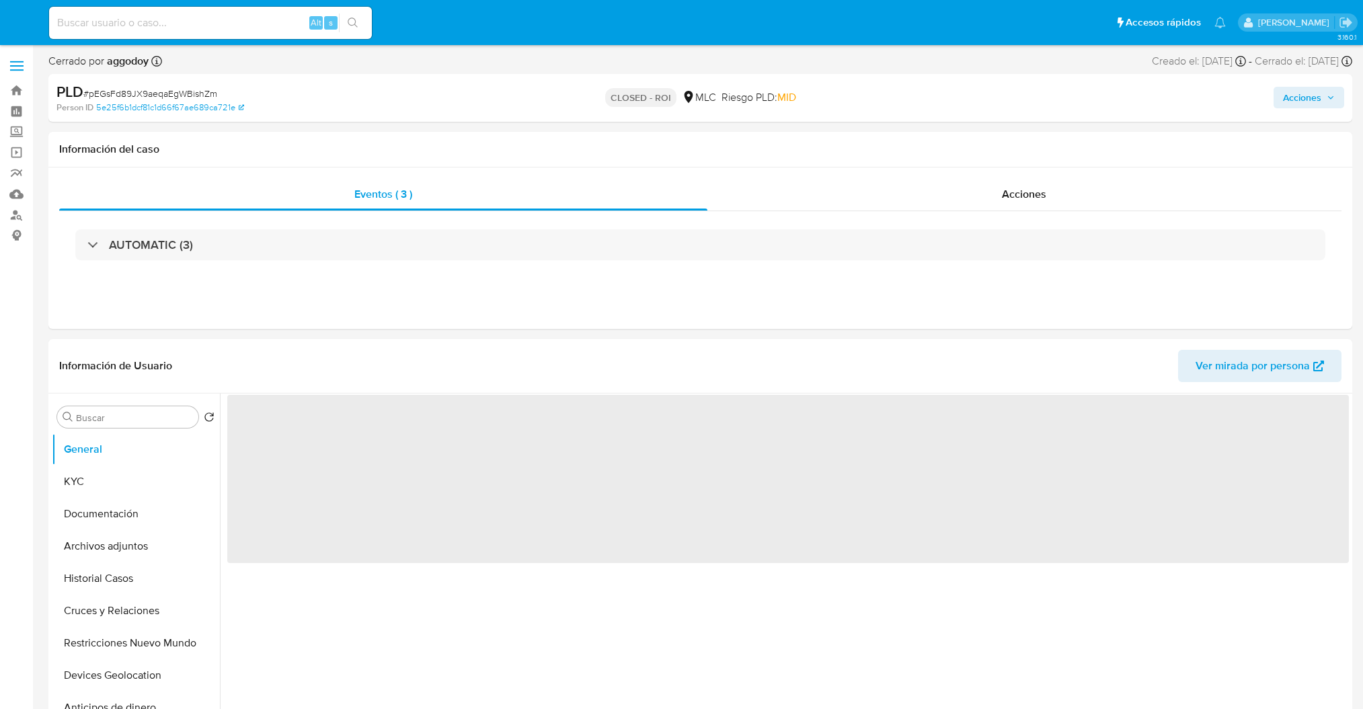
select select "10"
